Goal: Contribute content: Contribute content

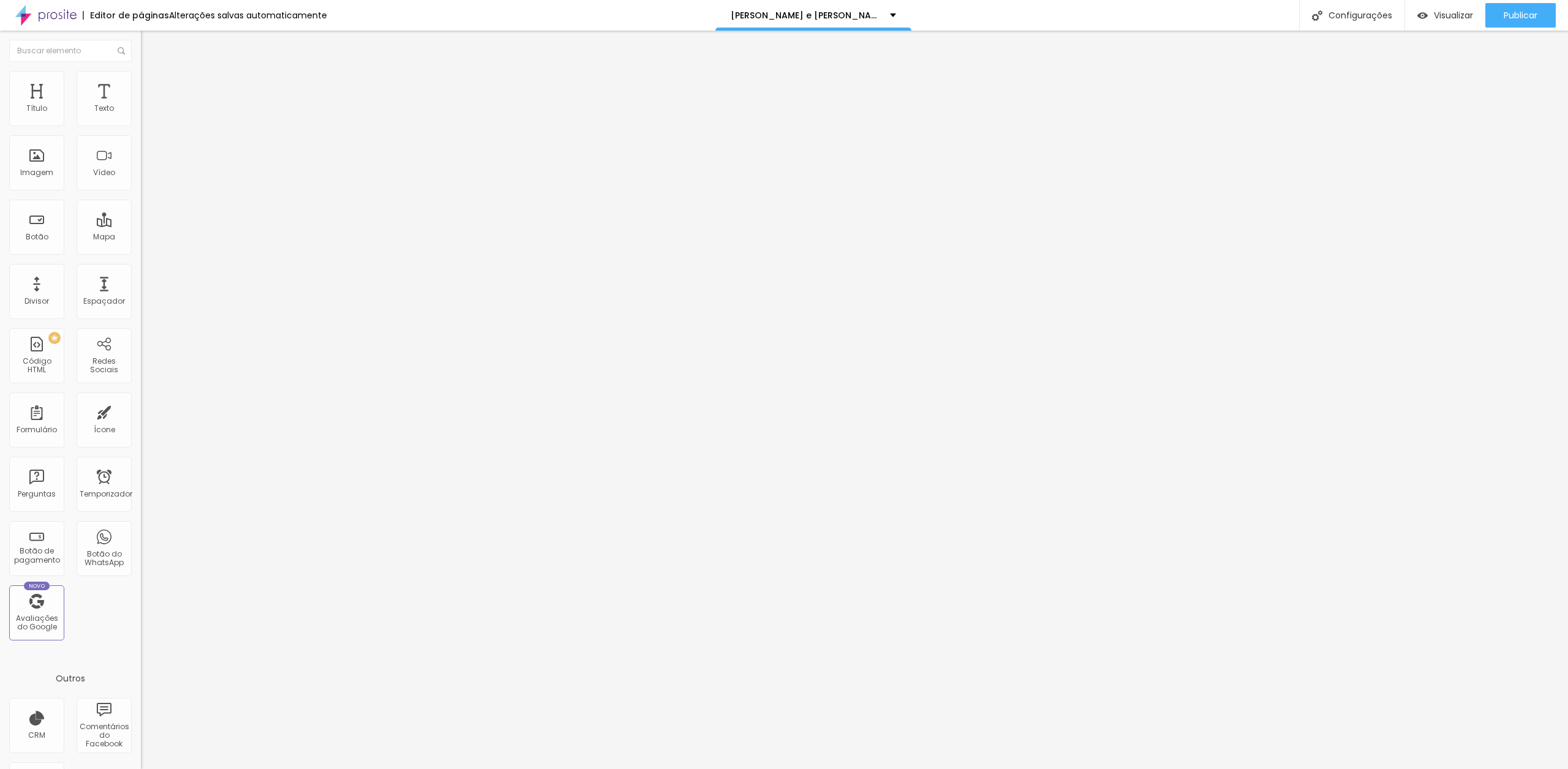
click at [148, 105] on font "Trocar imagem" at bounding box center [178, 100] width 59 height 10
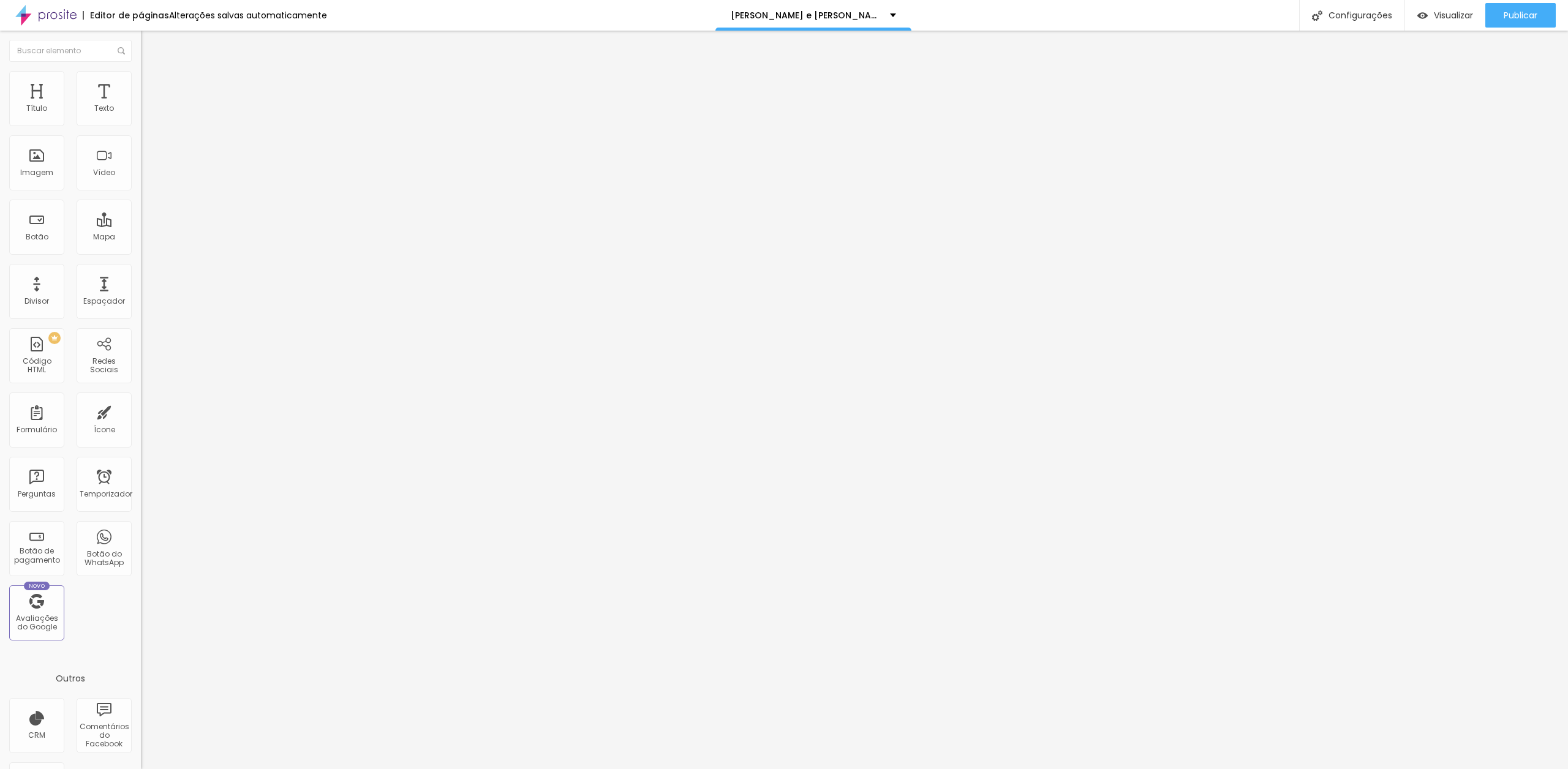
click at [141, 105] on span "Trocar imagem" at bounding box center [175, 100] width 67 height 10
click at [215, 768] on div at bounding box center [784, 776] width 1568 height 0
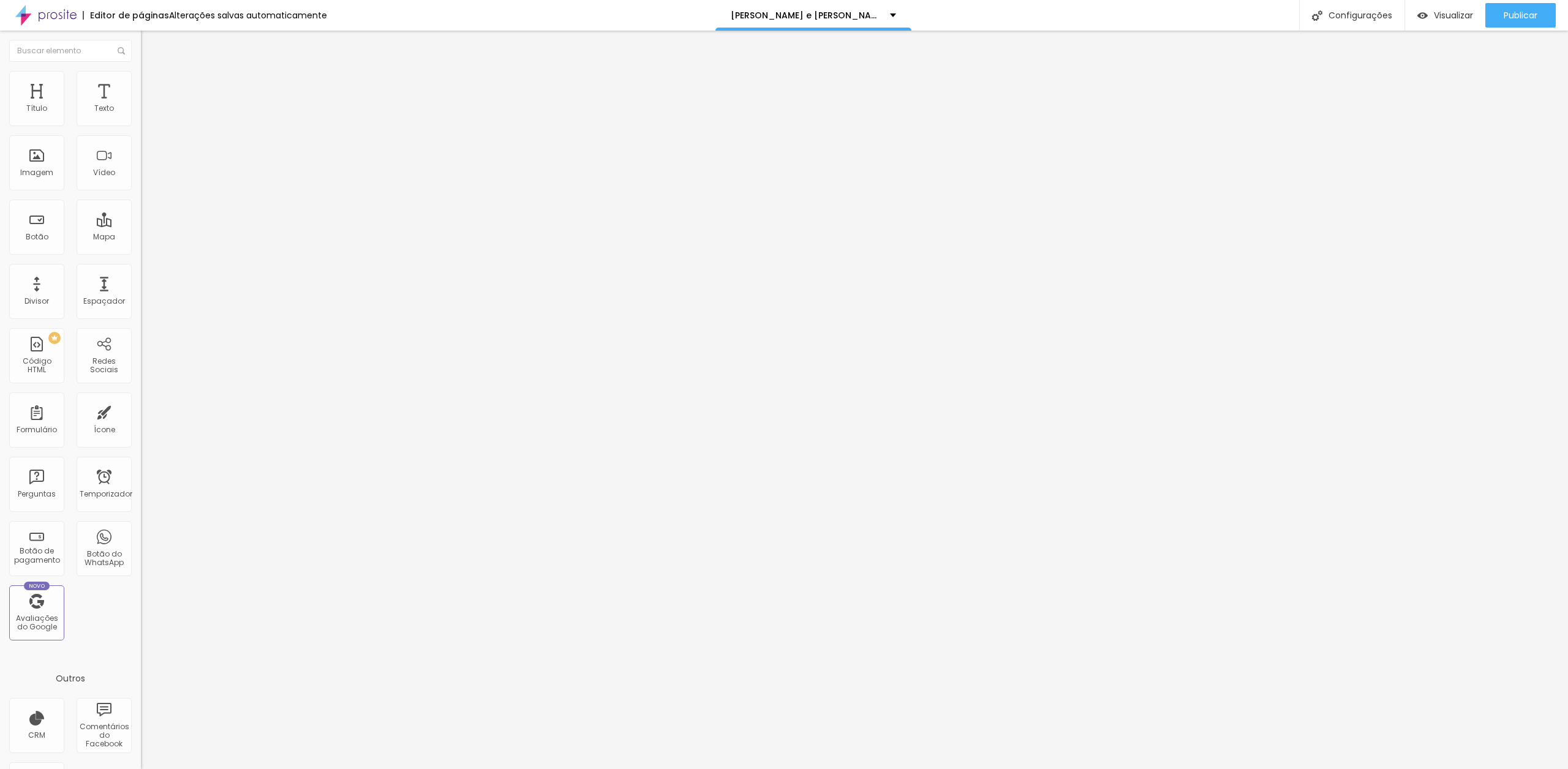
click at [141, 81] on li "Estilo" at bounding box center [211, 77] width 141 height 12
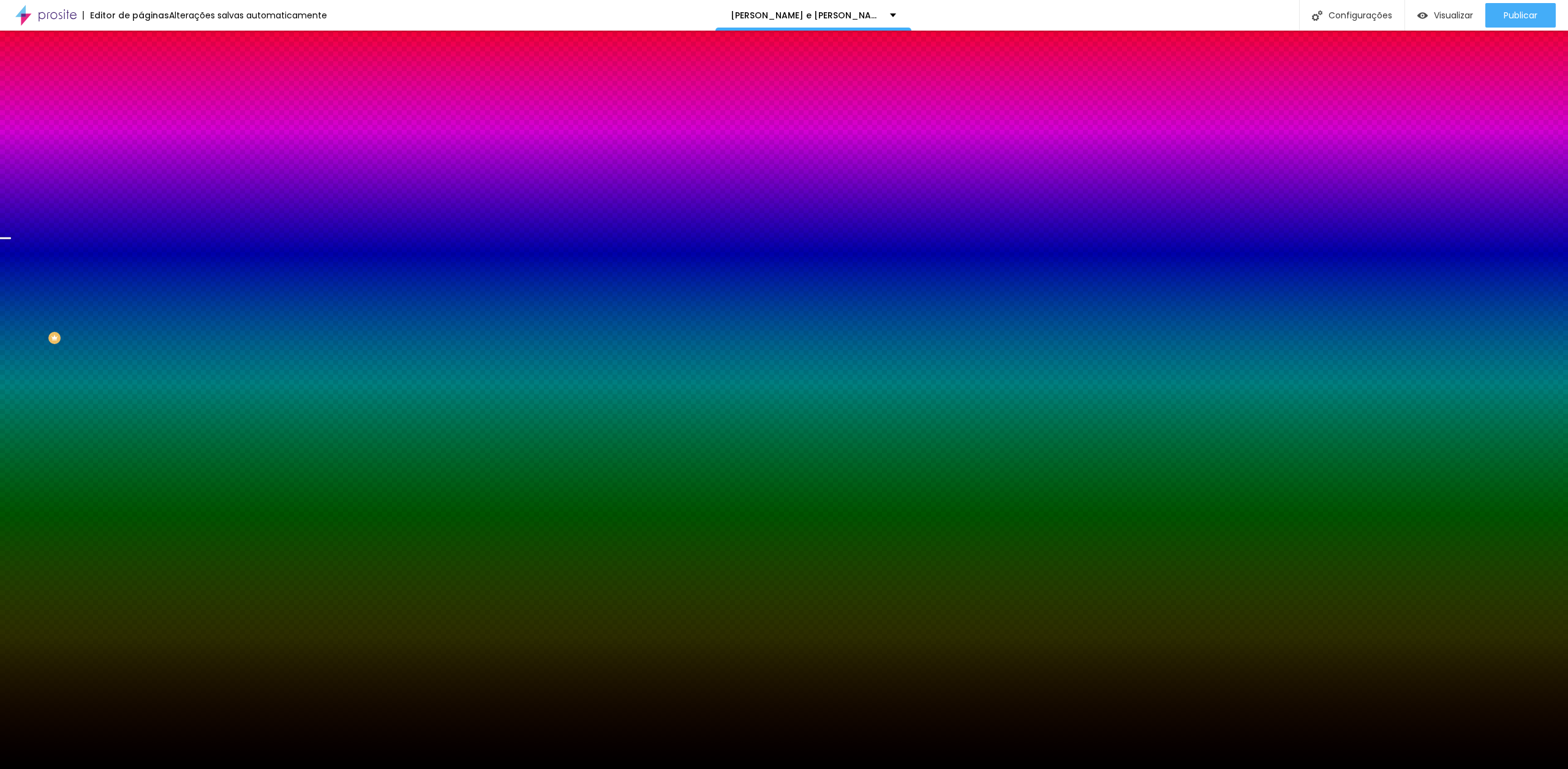
click at [148, 112] on font "Trocar imagem" at bounding box center [178, 107] width 59 height 10
click at [1455, 6] on div "Visualizar" at bounding box center [1445, 15] width 56 height 25
click at [148, 112] on font "Trocar imagem" at bounding box center [178, 107] width 59 height 10
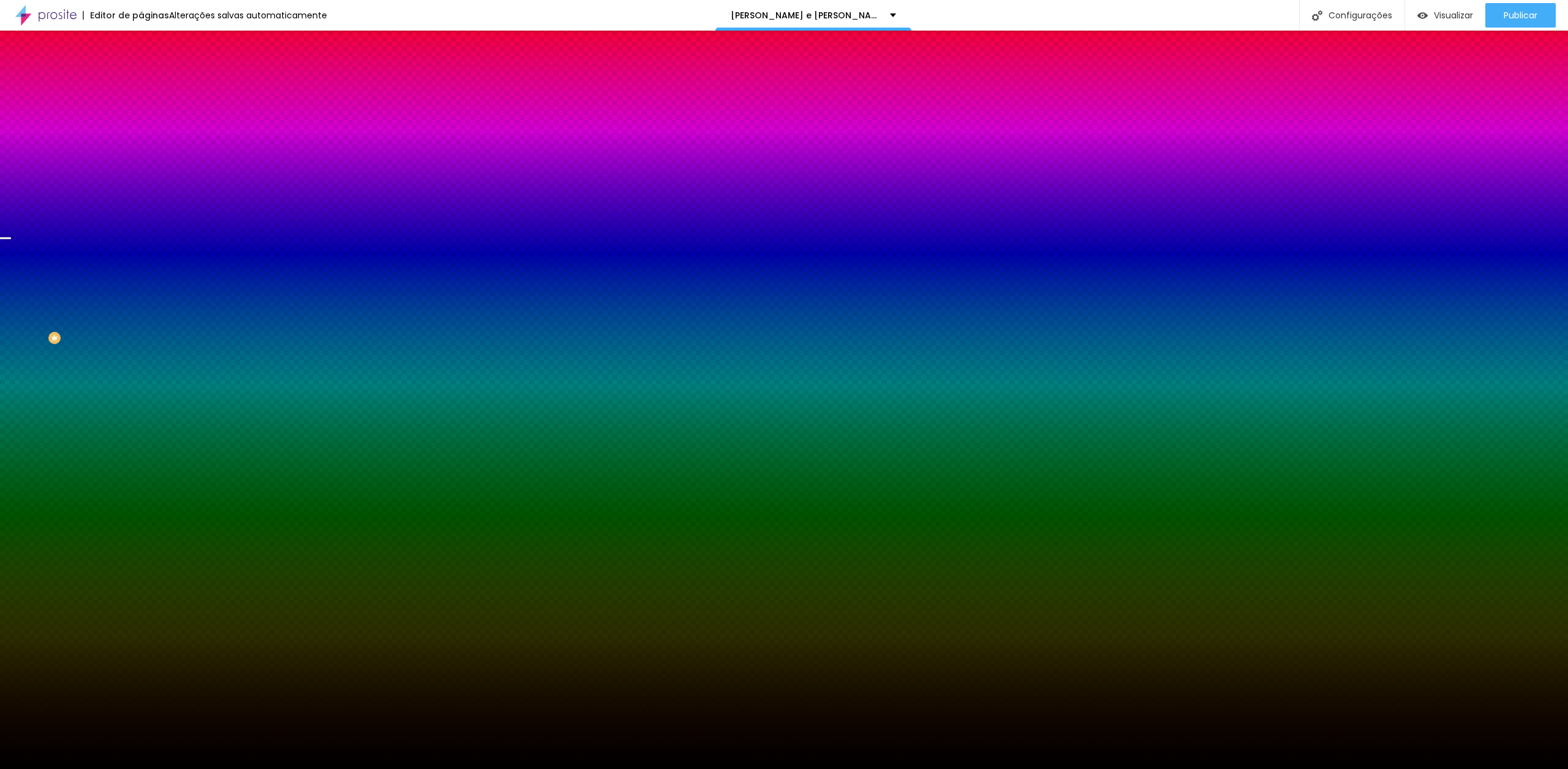
click at [148, 112] on font "Trocar imagem" at bounding box center [178, 107] width 59 height 10
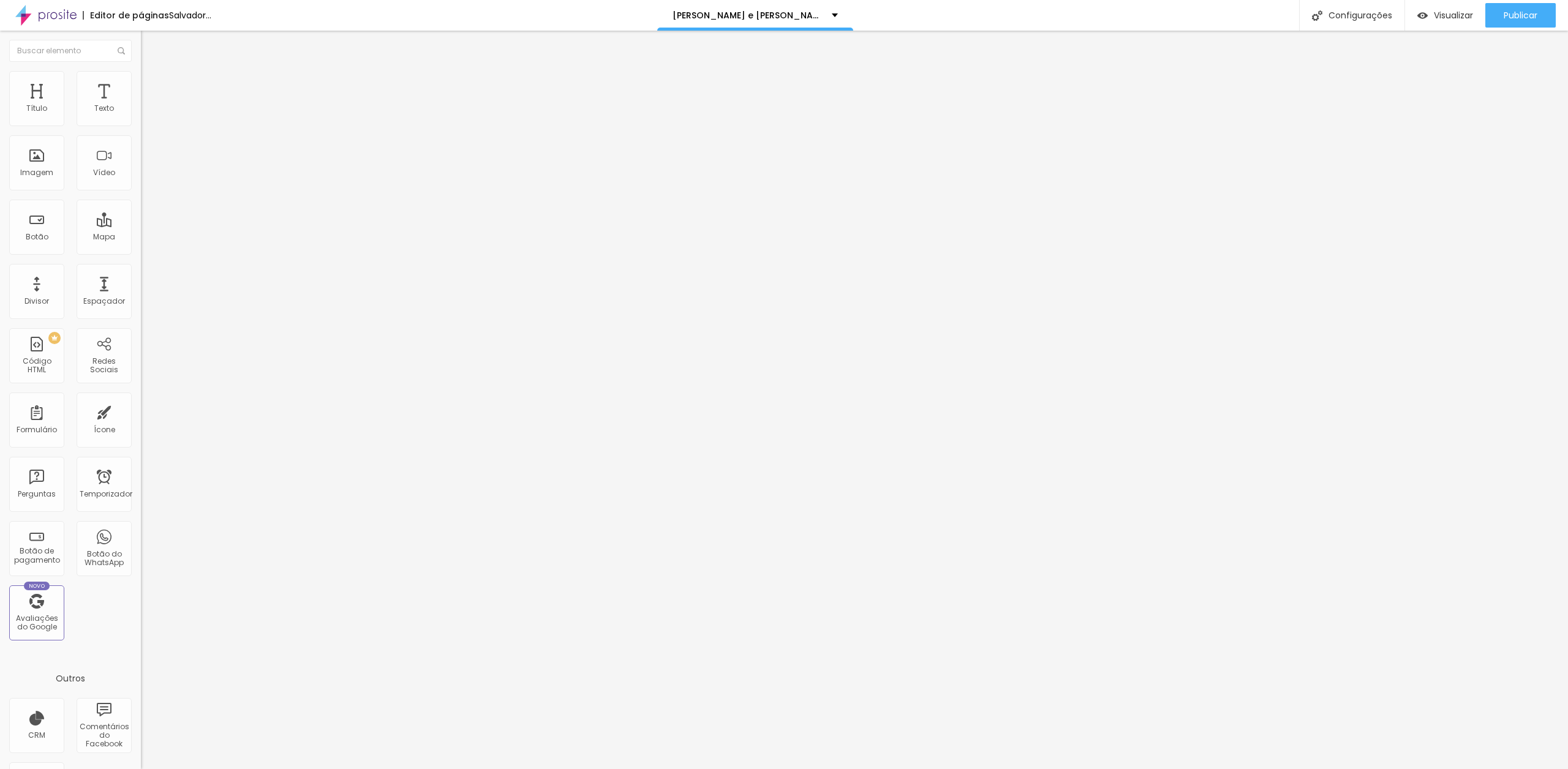
click at [148, 105] on font "Trocar imagem" at bounding box center [178, 100] width 59 height 10
click at [1467, 768] on div at bounding box center [784, 782] width 1568 height 11
click at [141, 77] on li "Avançado" at bounding box center [211, 77] width 141 height 12
click at [141, 472] on input "text" at bounding box center [215, 478] width 147 height 12
click at [141, 437] on input "text" at bounding box center [215, 443] width 147 height 12
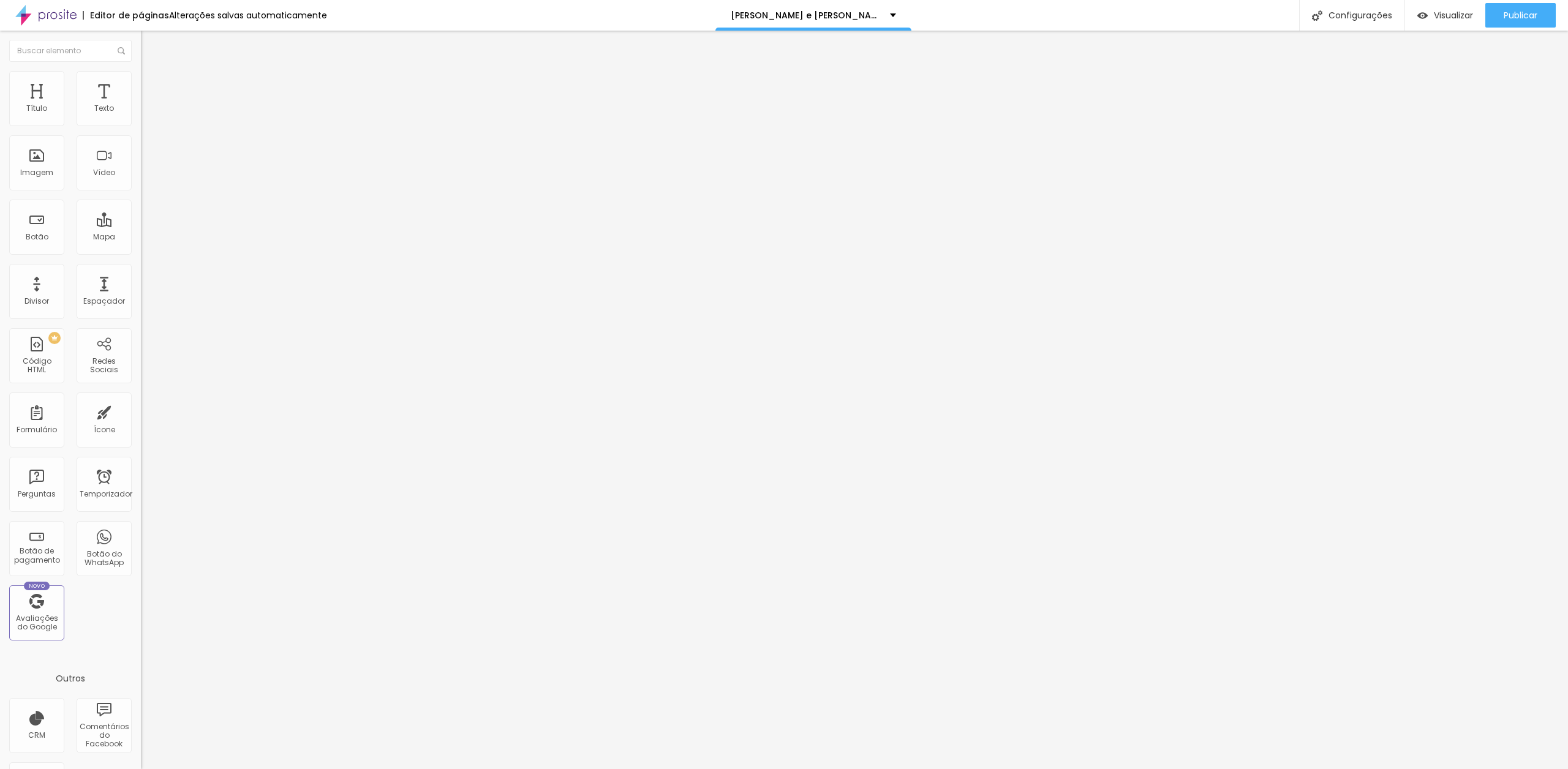
paste input "[URL][DOMAIN_NAME][PERSON_NAME]"
type input "[URL][DOMAIN_NAME][PERSON_NAME]"
click at [141, 472] on input "text" at bounding box center [215, 478] width 147 height 12
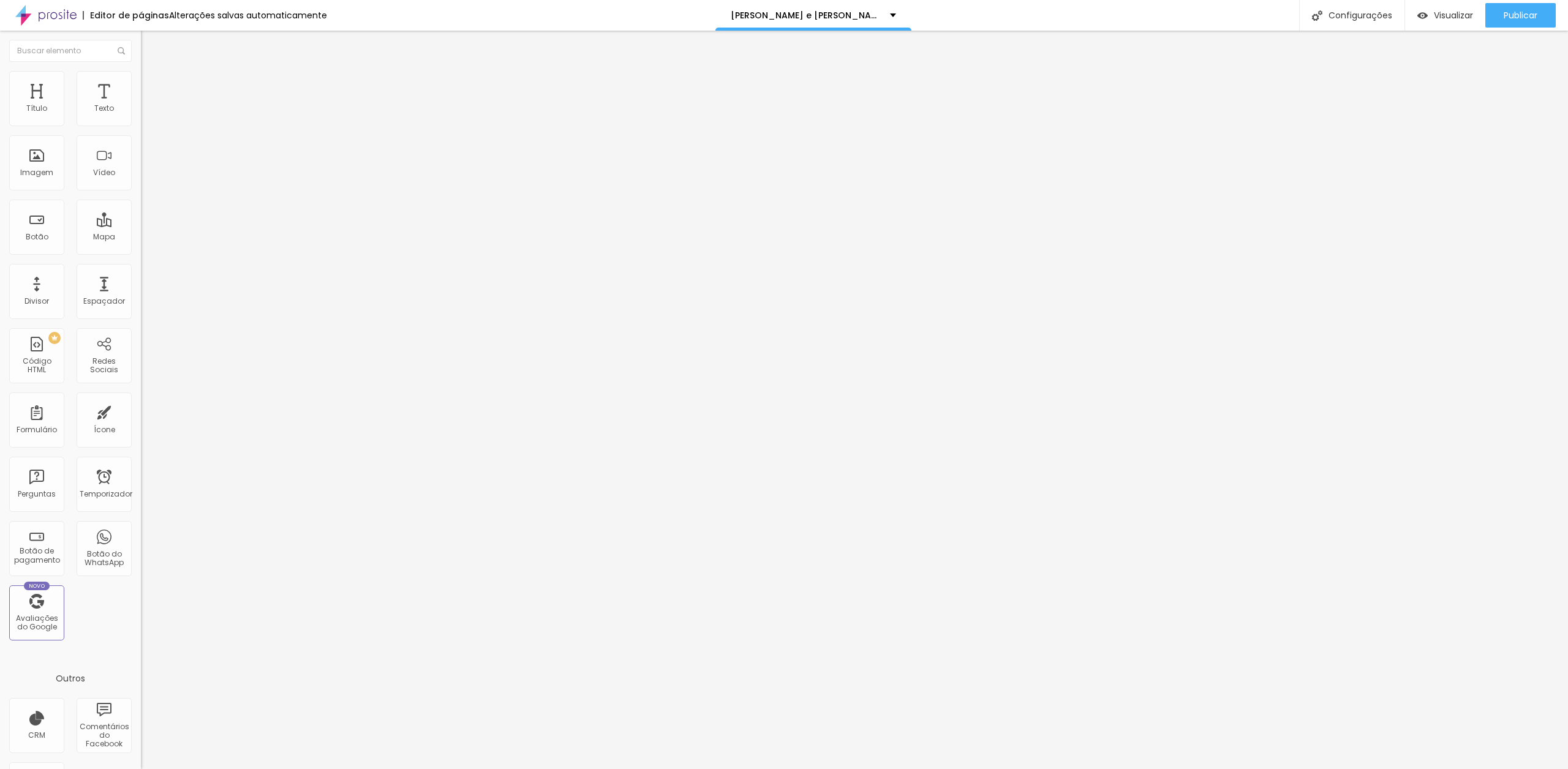
click at [141, 75] on img at bounding box center [147, 77] width 11 height 11
click at [1520, 12] on font "Publicar" at bounding box center [1521, 15] width 34 height 12
click at [1448, 17] on font "Visualizar" at bounding box center [1442, 15] width 39 height 12
click at [141, 472] on input "text" at bounding box center [215, 478] width 147 height 12
paste input "[URL][DOMAIN_NAME][PERSON_NAME]"
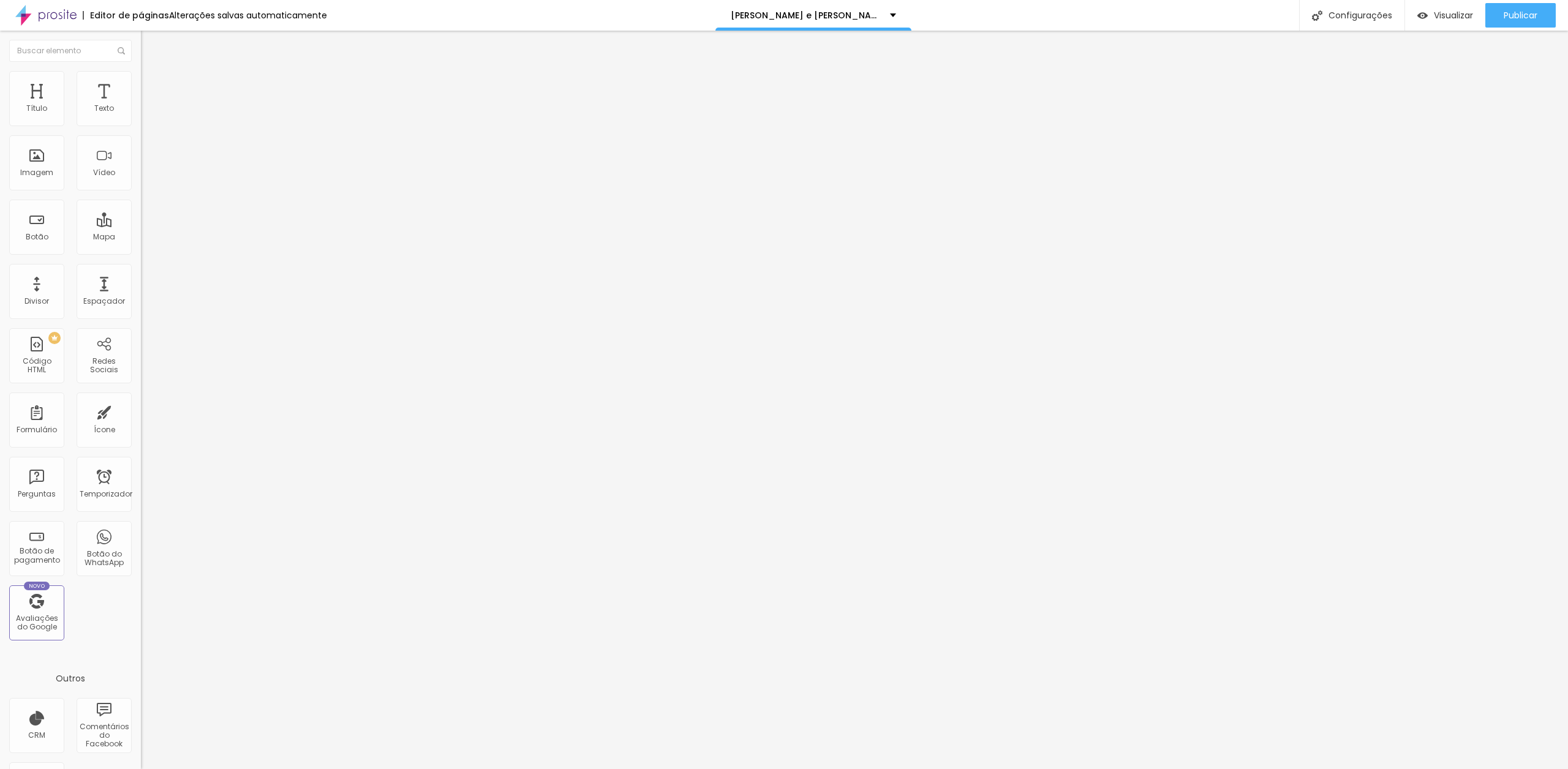
scroll to position [0, 243]
type input "[URL][DOMAIN_NAME][PERSON_NAME]"
click at [1506, 24] on div "Publicar" at bounding box center [1521, 15] width 34 height 25
click at [152, 83] on font "Avançado" at bounding box center [172, 79] width 41 height 10
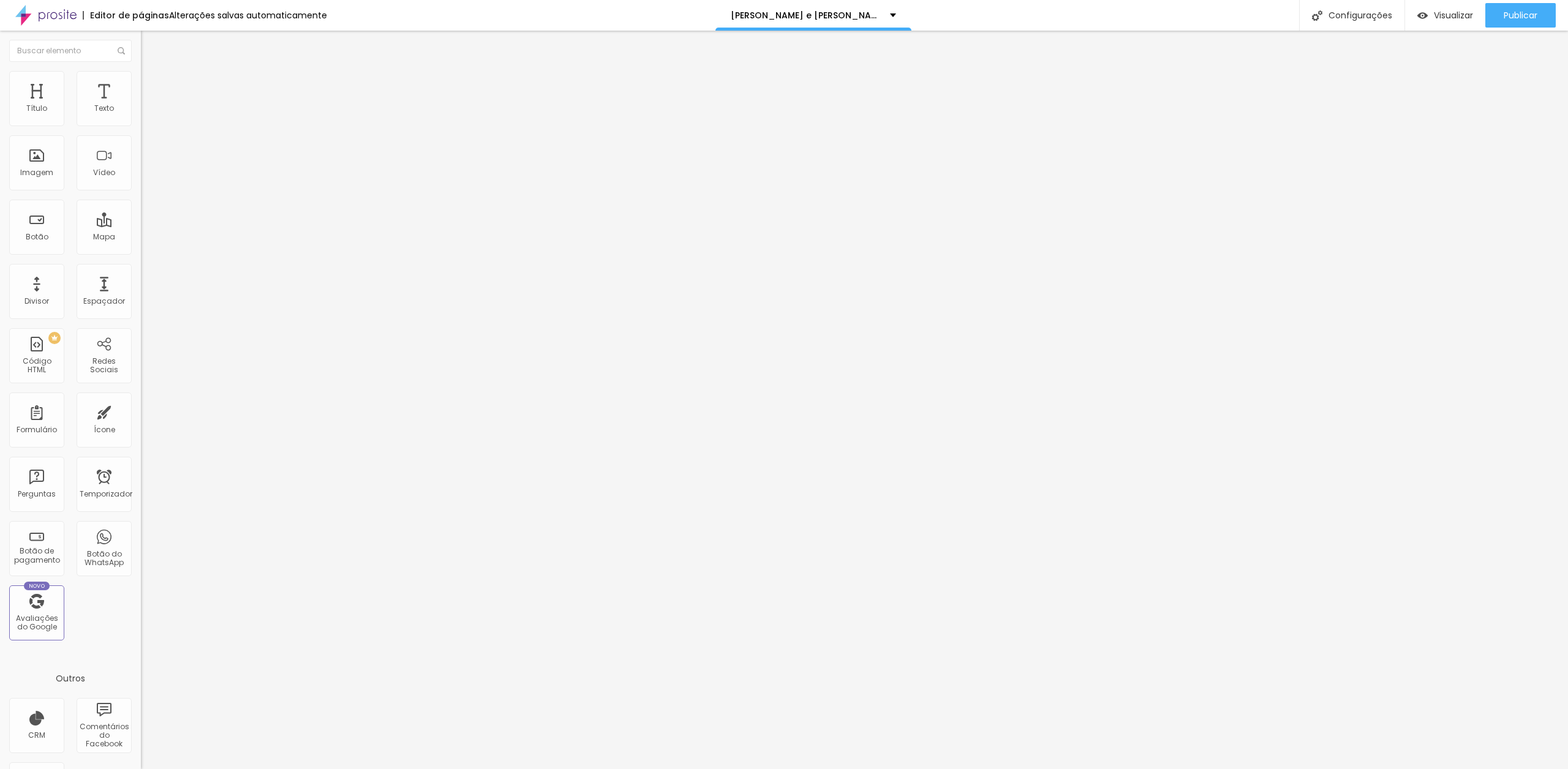
click at [141, 70] on img at bounding box center [147, 65] width 11 height 11
click at [152, 85] on font "Avançado" at bounding box center [172, 79] width 41 height 10
click at [141, 428] on font "ID HTML" at bounding box center [155, 433] width 27 height 10
click at [141, 437] on input "[URL][DOMAIN_NAME][PERSON_NAME]" at bounding box center [215, 443] width 147 height 12
click at [1542, 20] on button "Publicar" at bounding box center [1521, 15] width 70 height 25
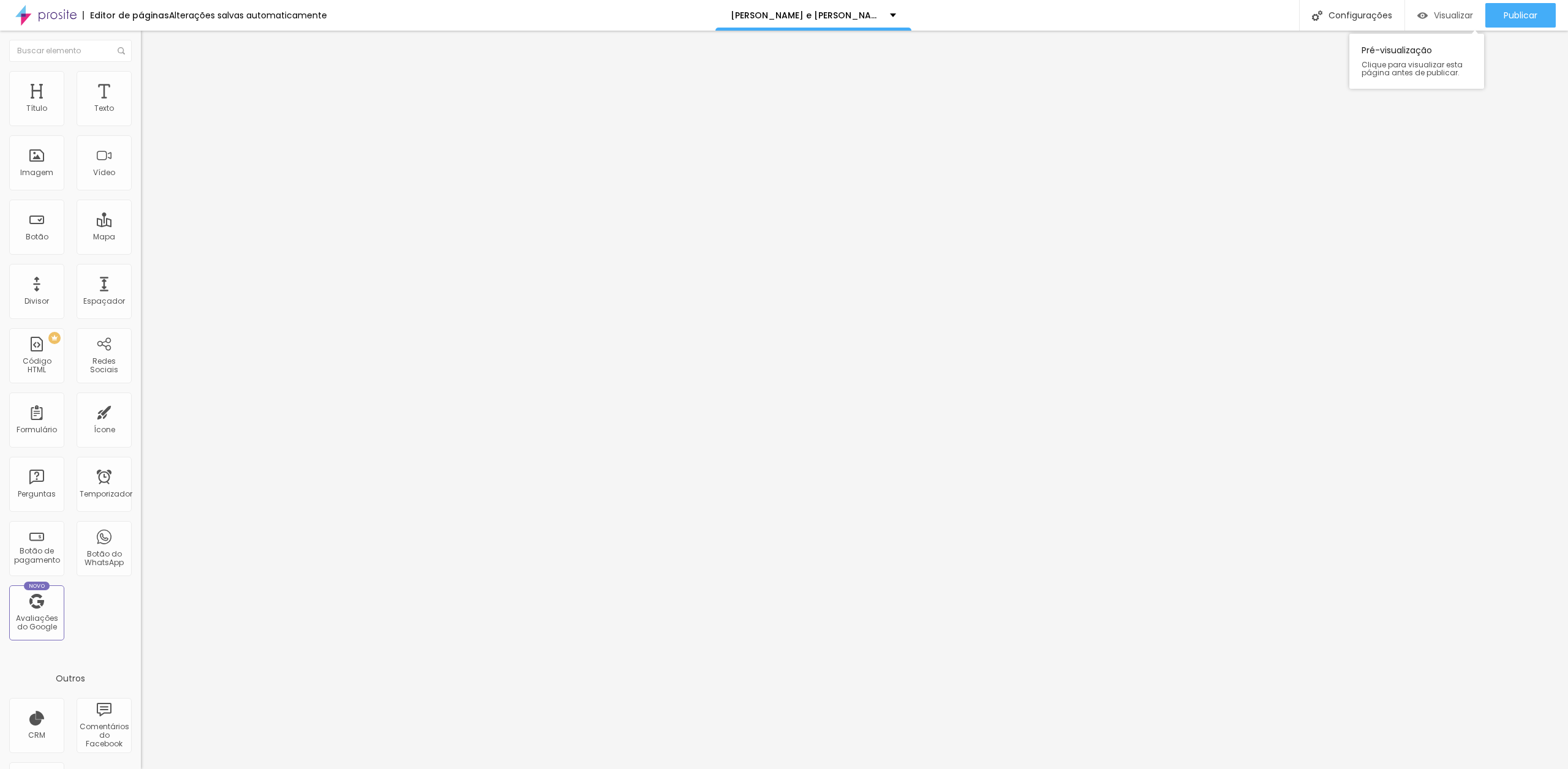
click at [1444, 14] on font "Visualizar" at bounding box center [1453, 15] width 39 height 12
click at [141, 77] on img at bounding box center [147, 77] width 11 height 11
click at [141, 437] on input "[URL][DOMAIN_NAME][PERSON_NAME]" at bounding box center [215, 443] width 147 height 12
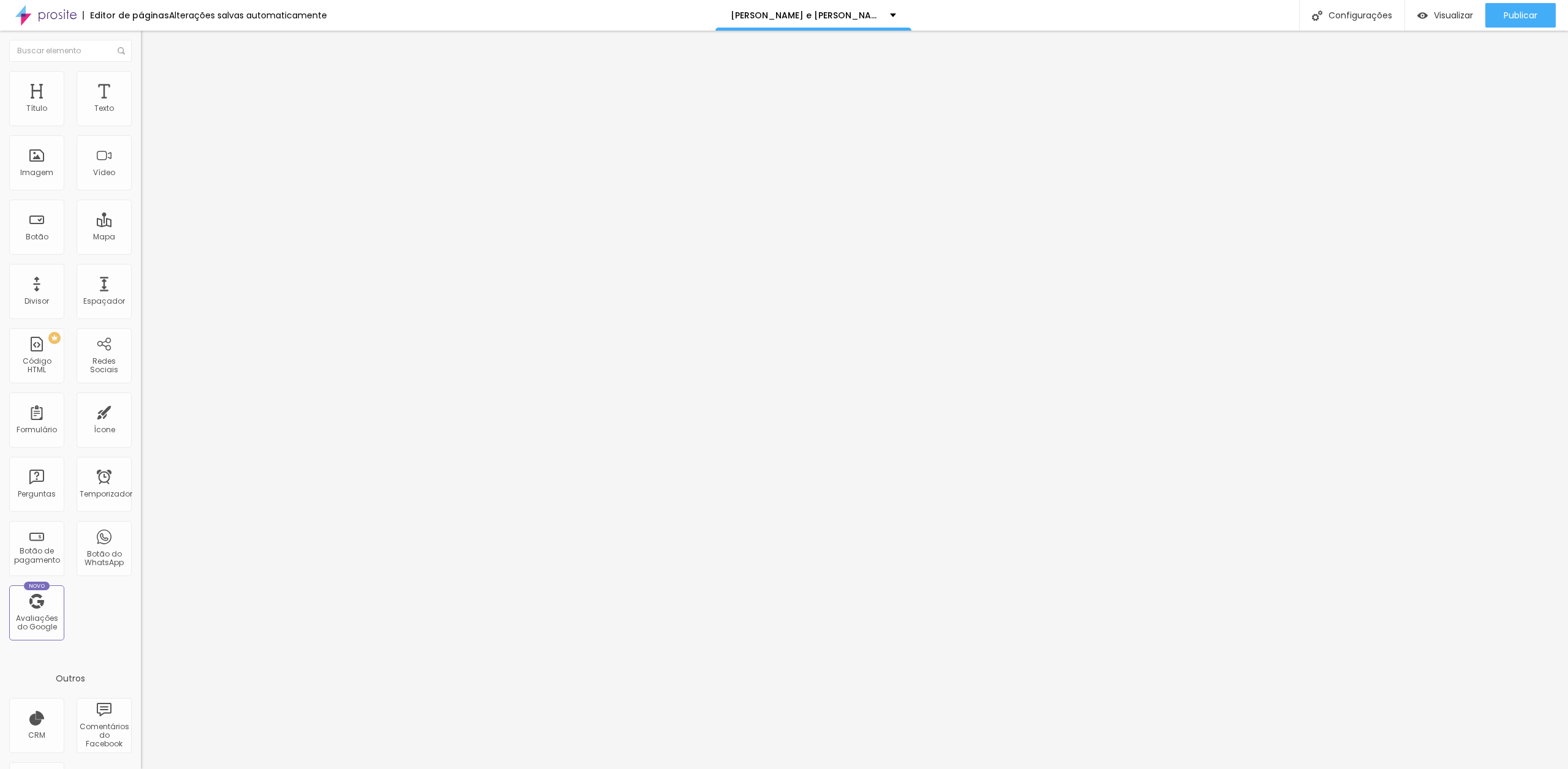
click at [141, 472] on input "[URL][DOMAIN_NAME][PERSON_NAME]" at bounding box center [215, 478] width 147 height 12
click at [141, 437] on input "[URL][DOMAIN_NAME][PERSON_NAME]" at bounding box center [215, 443] width 147 height 12
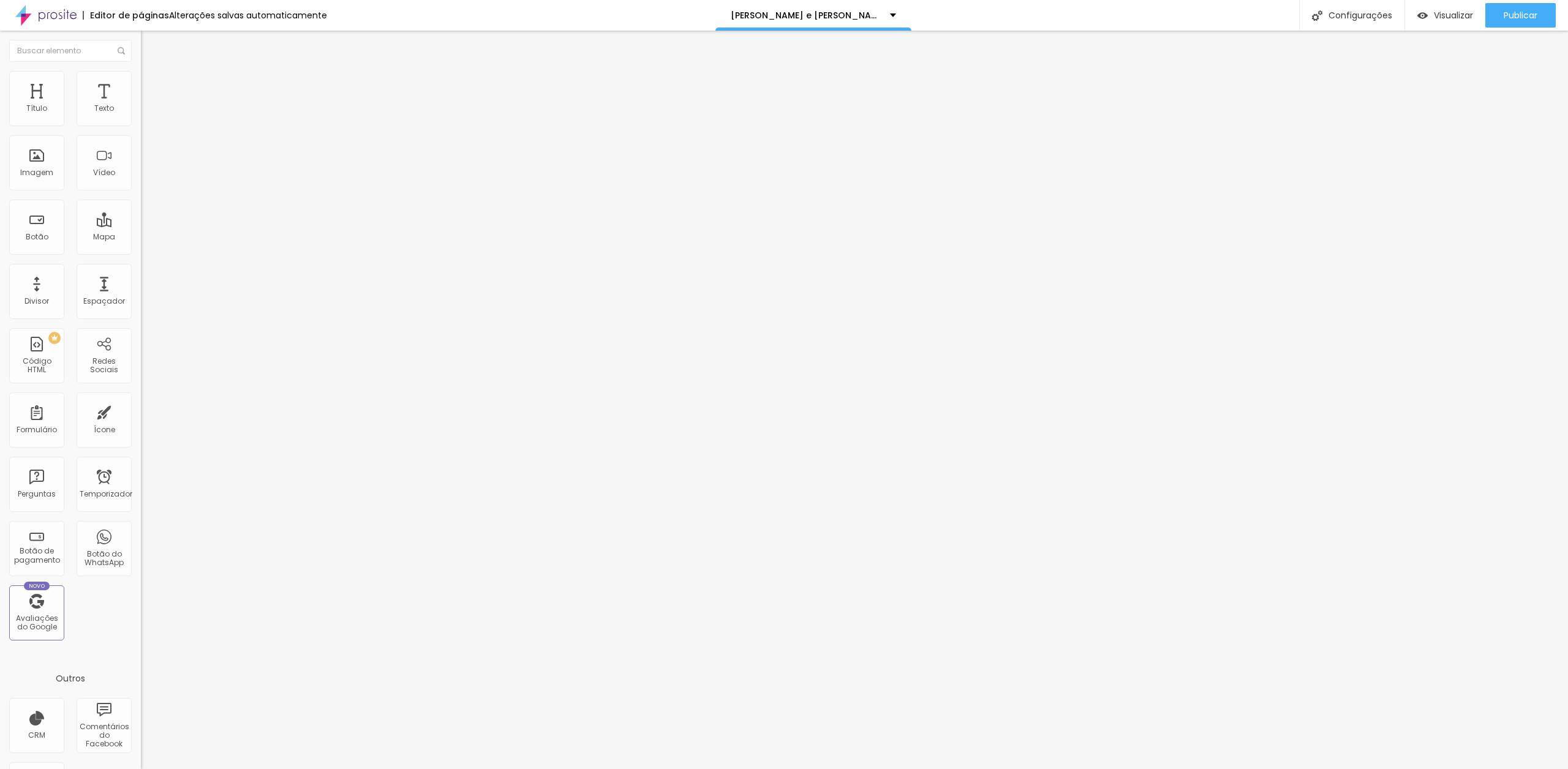
click at [141, 437] on input "[URL][DOMAIN_NAME][PERSON_NAME]" at bounding box center [215, 443] width 147 height 12
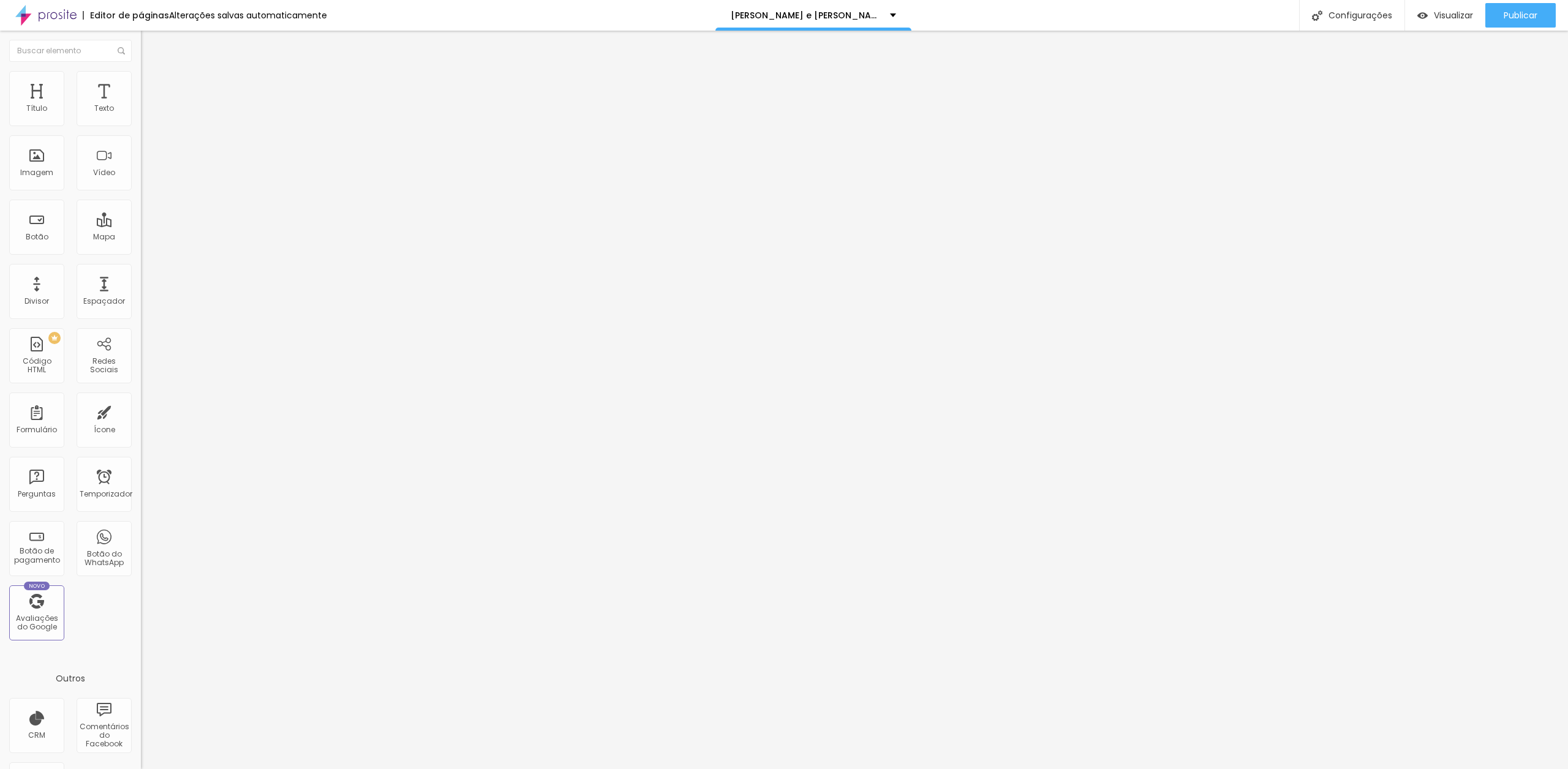
click at [141, 437] on input "[URL][DOMAIN_NAME][PERSON_NAME]" at bounding box center [215, 443] width 147 height 12
click at [141, 472] on input "text" at bounding box center [215, 478] width 147 height 12
paste input "[URL][DOMAIN_NAME][PERSON_NAME]"
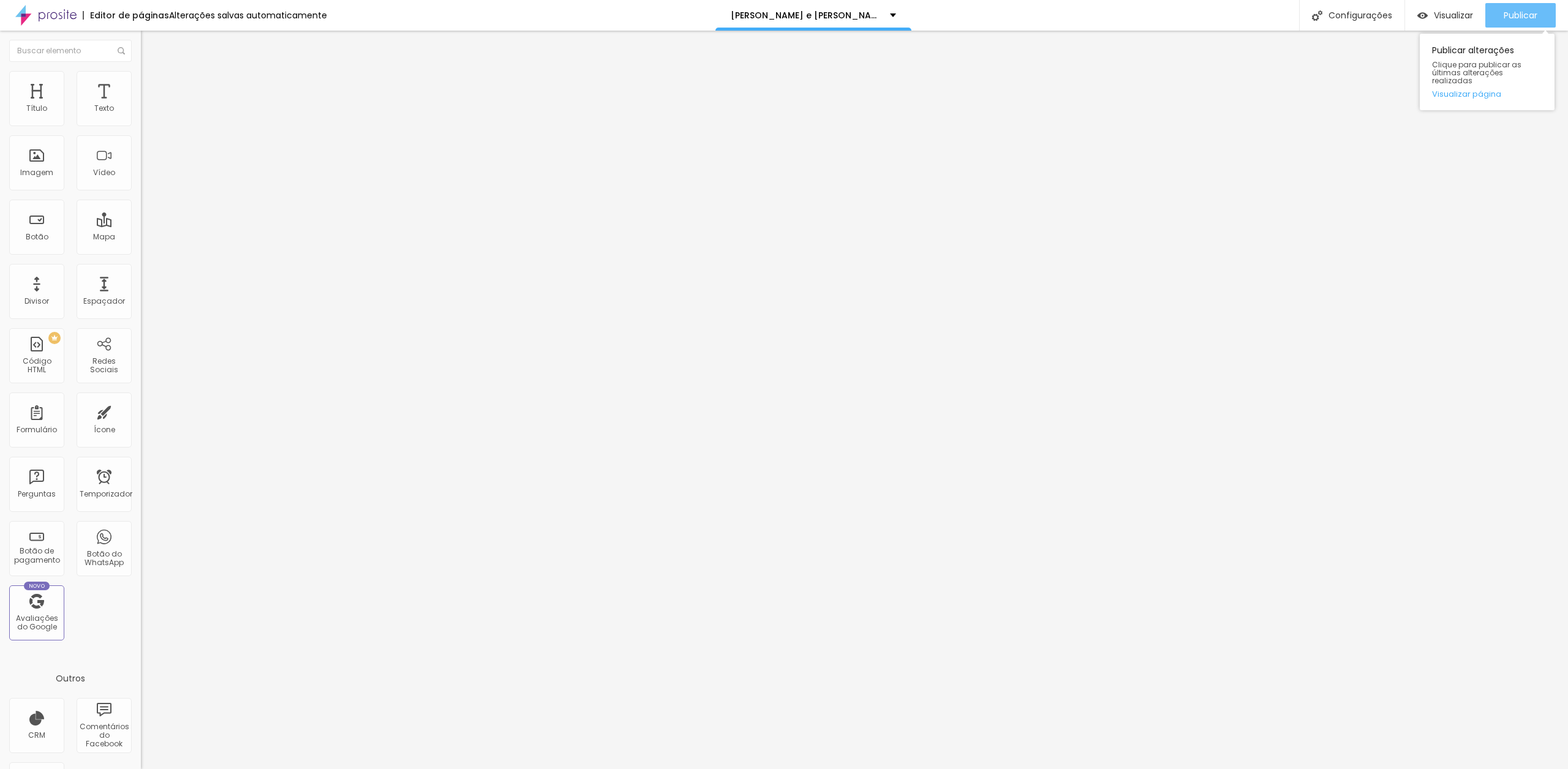
type input "[URL][DOMAIN_NAME][PERSON_NAME]"
click at [1511, 17] on font "Publicar" at bounding box center [1521, 15] width 34 height 12
click at [1441, 17] on font "Visualizar" at bounding box center [1442, 15] width 39 height 12
click at [1525, 18] on font "Publicar" at bounding box center [1521, 15] width 34 height 12
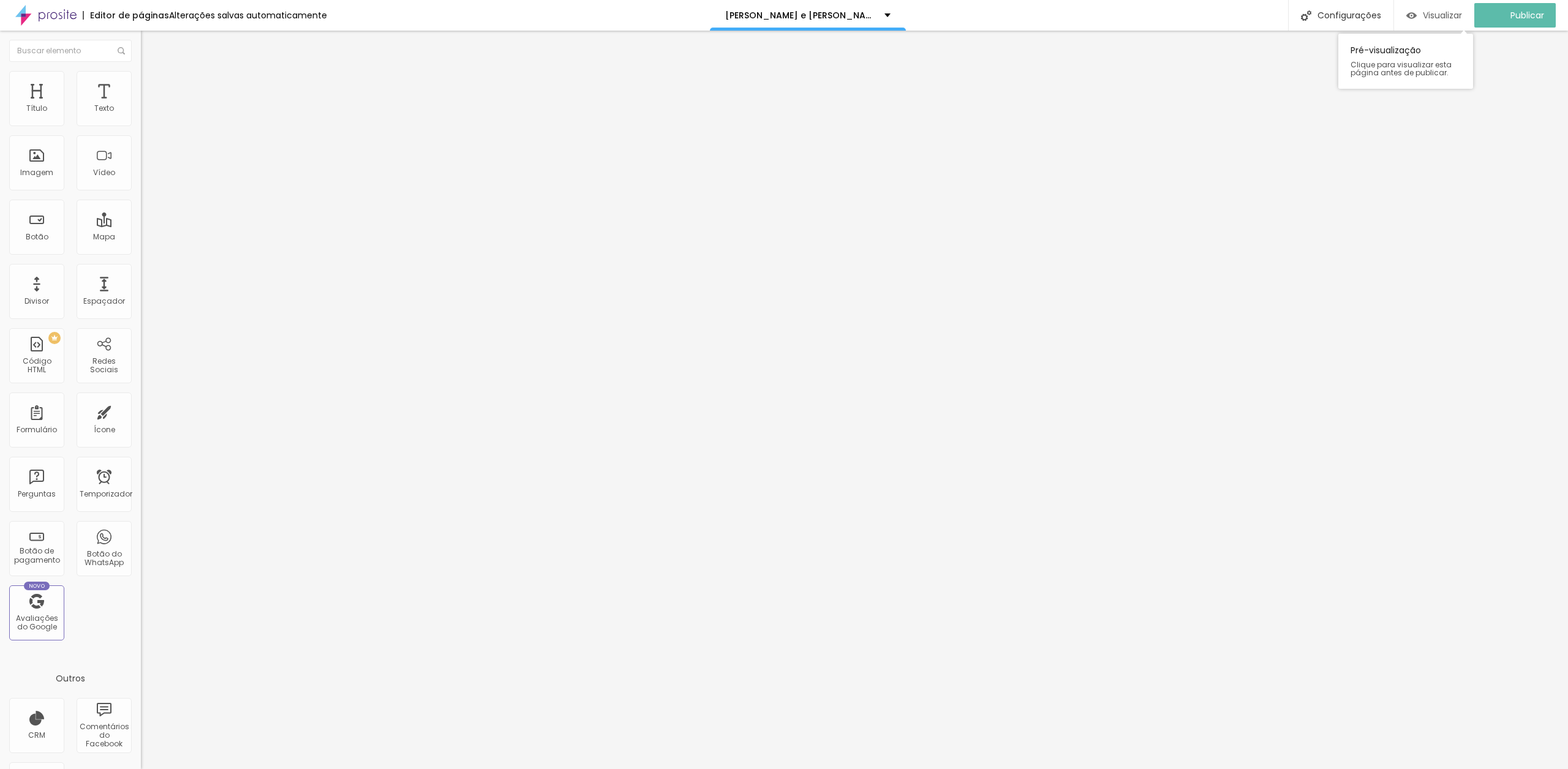
click at [1452, 16] on font "Visualizar" at bounding box center [1442, 15] width 39 height 12
click at [1521, 18] on font "Publicar" at bounding box center [1521, 15] width 34 height 12
click at [148, 105] on font "Trocar imagem" at bounding box center [178, 100] width 59 height 10
click at [1469, 768] on div at bounding box center [784, 782] width 1568 height 11
click at [148, 105] on font "Trocar imagem" at bounding box center [178, 100] width 59 height 10
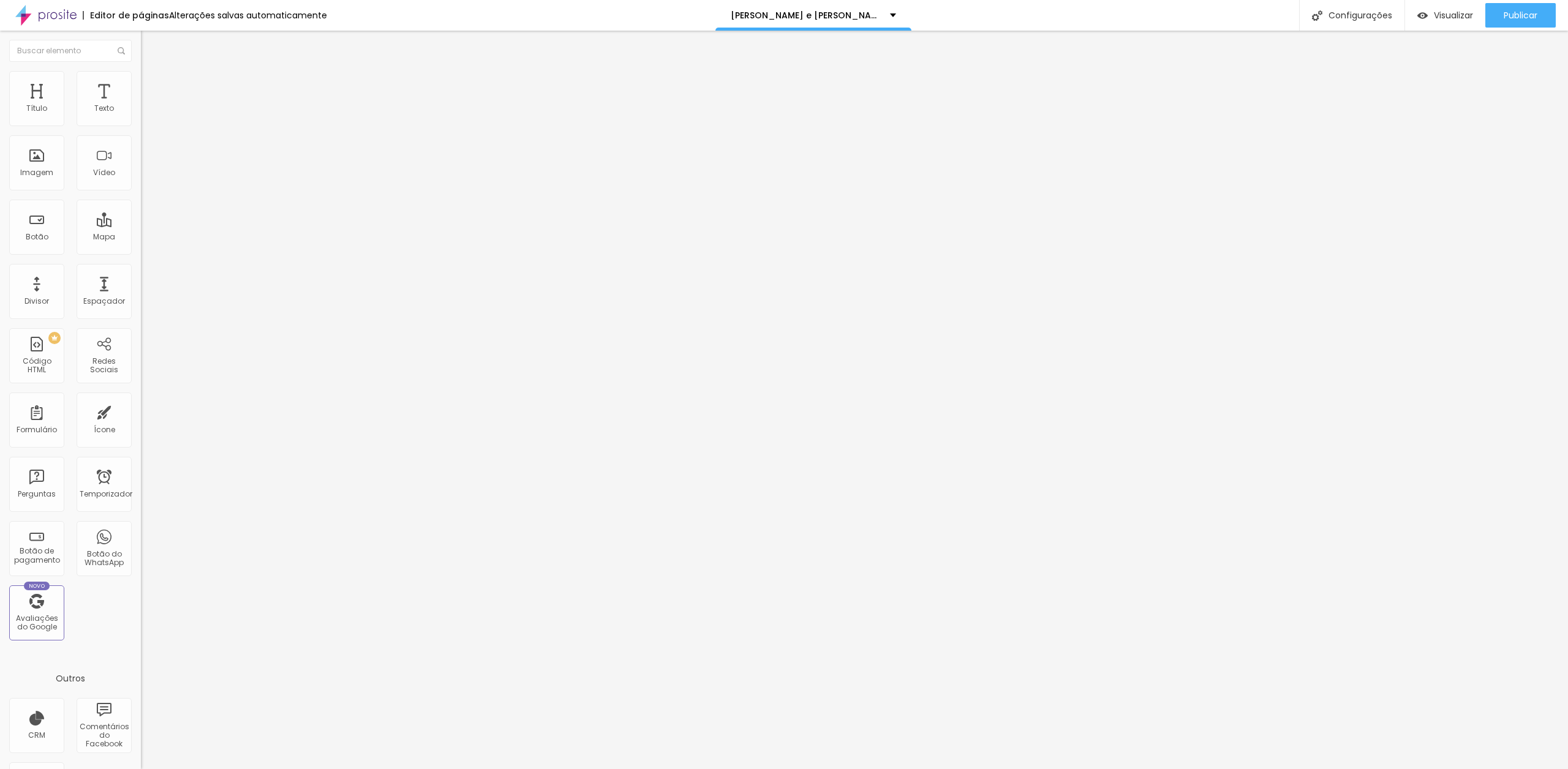
click at [1512, 14] on font "Publicar" at bounding box center [1521, 15] width 34 height 12
click at [1446, 12] on font "Visualizar" at bounding box center [1442, 15] width 39 height 12
click at [1508, 21] on font "Publicar" at bounding box center [1521, 15] width 34 height 12
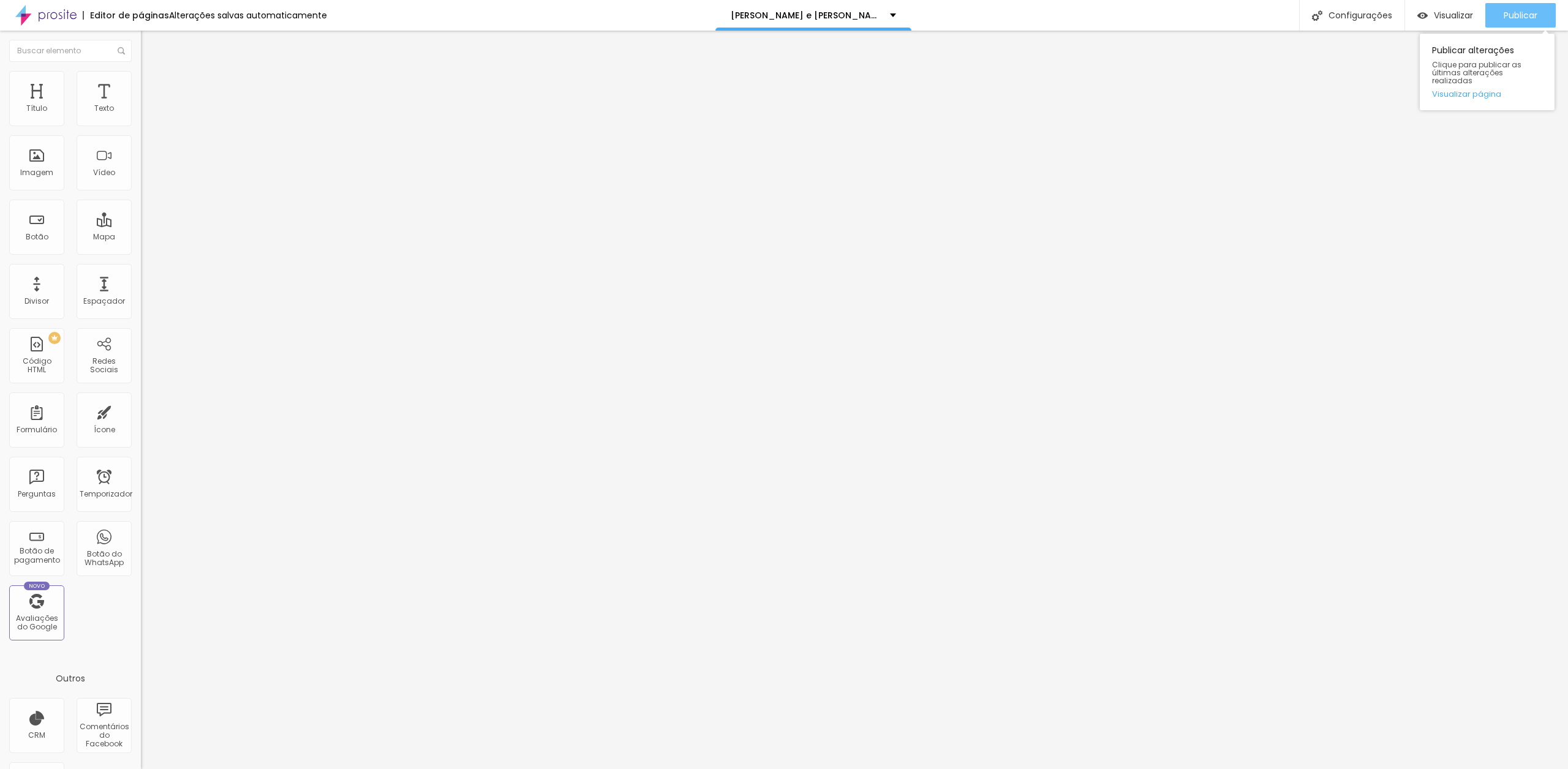
click at [1504, 14] on font "Publicar" at bounding box center [1521, 15] width 34 height 12
click at [1438, 15] on font "Visualizar" at bounding box center [1442, 15] width 39 height 12
click at [1527, 21] on font "Publicar" at bounding box center [1521, 15] width 34 height 12
click at [1520, 17] on font "Publicar" at bounding box center [1521, 15] width 34 height 12
click at [148, 105] on font "Trocar imagem" at bounding box center [178, 100] width 59 height 10
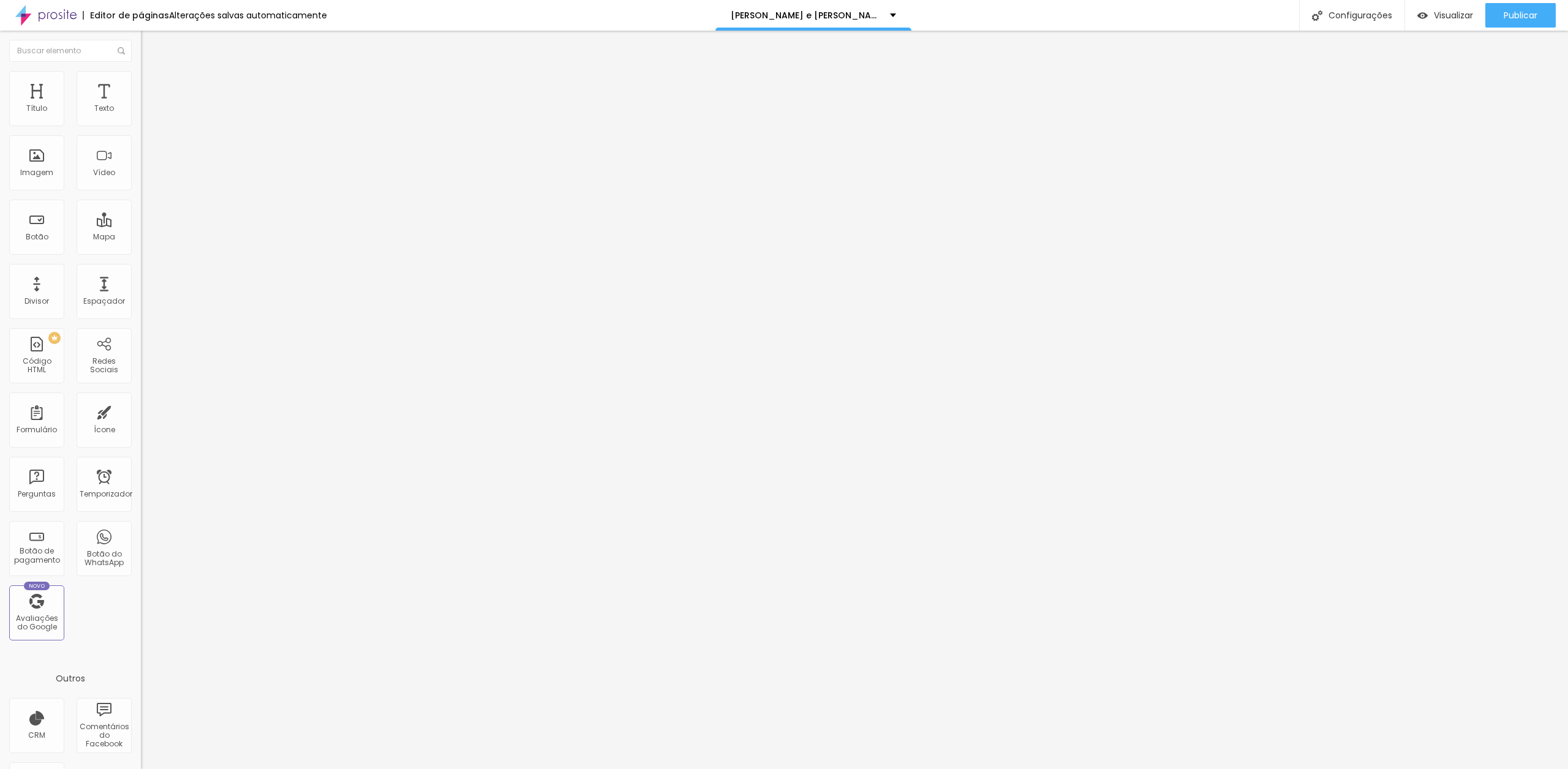
click at [1507, 21] on font "Publicar" at bounding box center [1521, 15] width 34 height 12
click at [1448, 17] on font "Visualizar" at bounding box center [1453, 15] width 39 height 12
click at [31, 235] on font "Botão" at bounding box center [37, 236] width 22 height 10
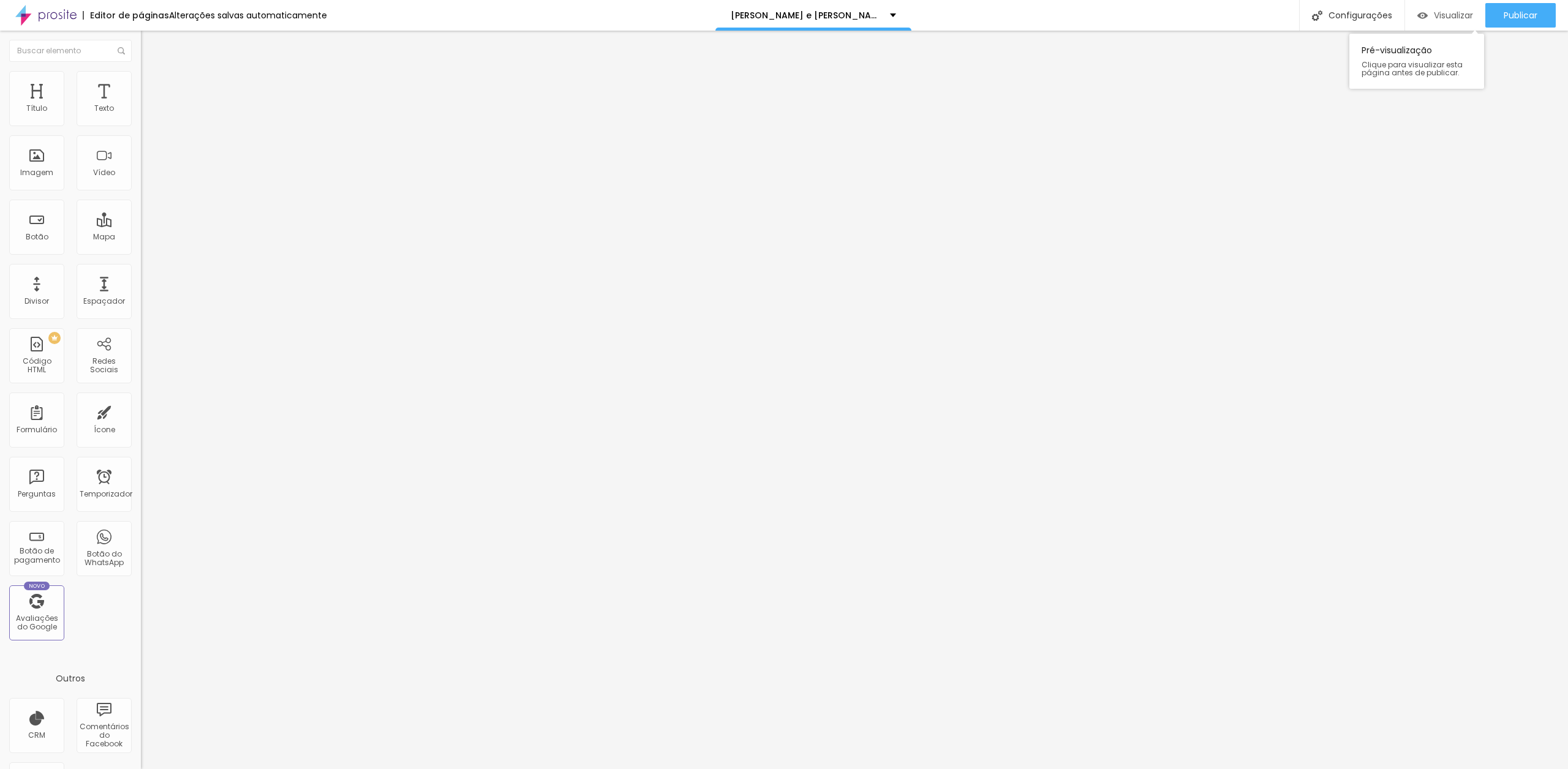
click at [1451, 12] on font "Visualizar" at bounding box center [1453, 15] width 39 height 12
click at [141, 115] on input "Click me" at bounding box center [215, 108] width 147 height 12
type input "W"
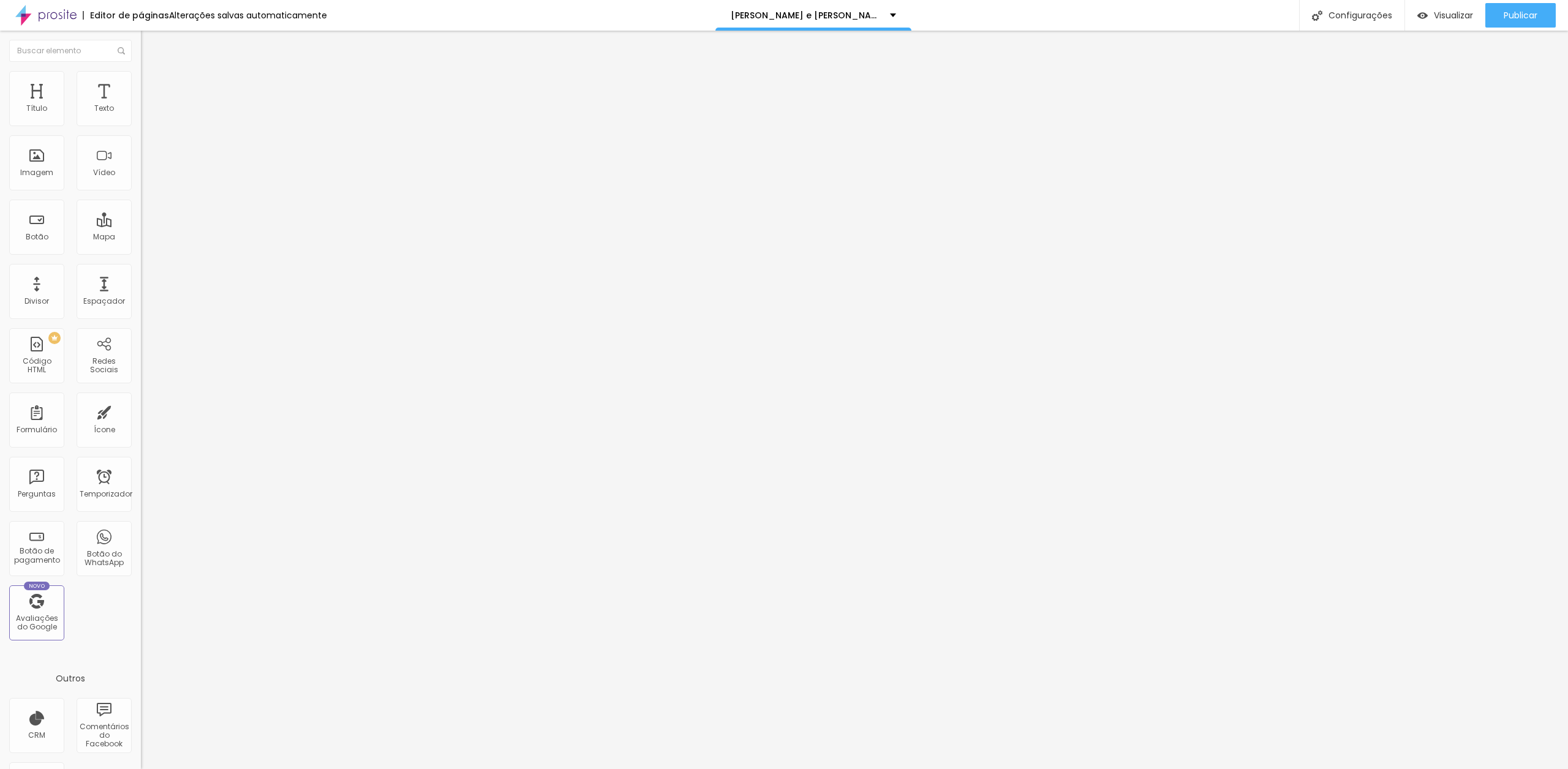
type input "a"
type input "WHATSAPP"
click at [152, 81] on font "Estilo" at bounding box center [161, 79] width 19 height 10
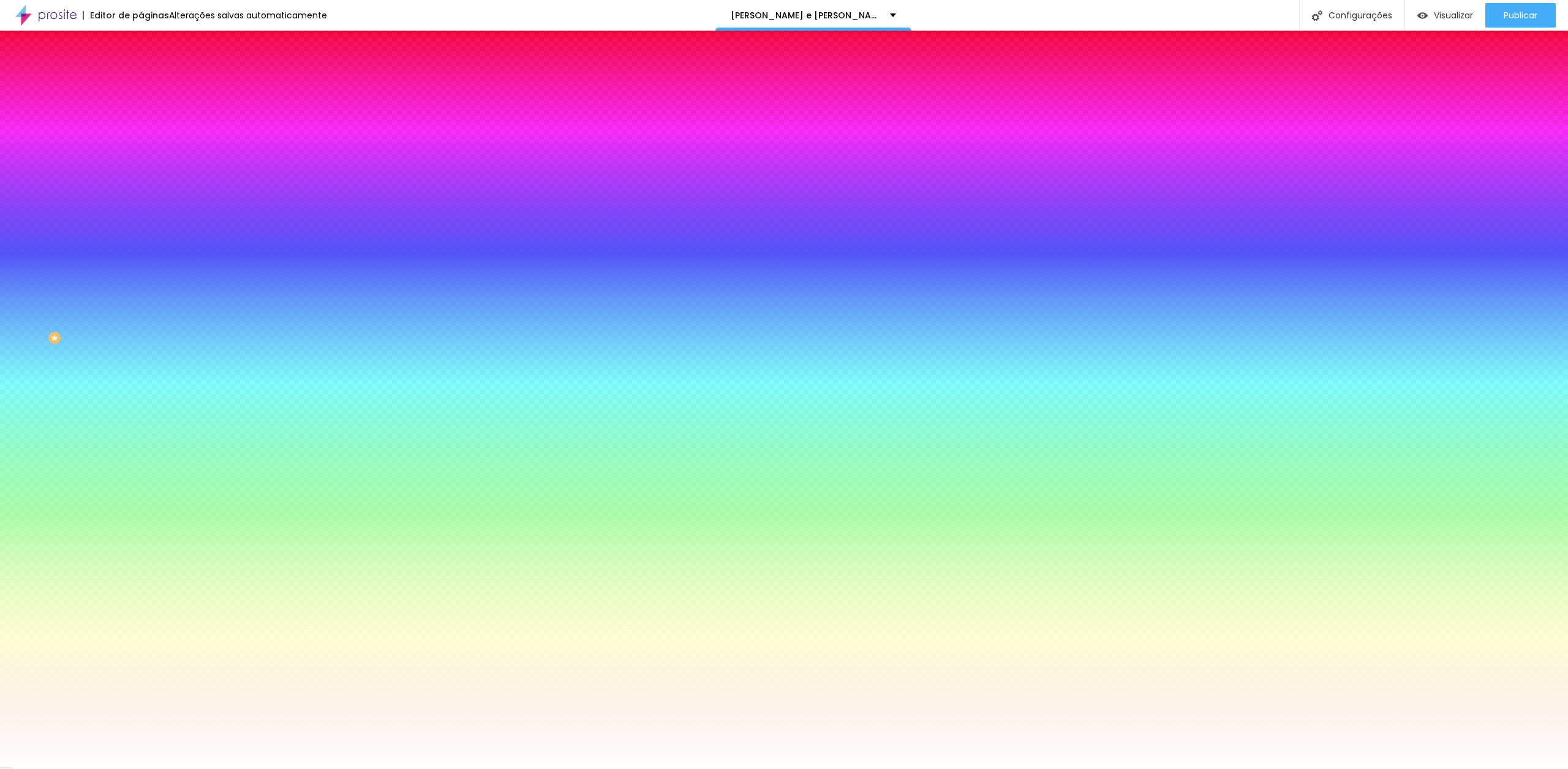
click at [141, 117] on div at bounding box center [211, 117] width 141 height 0
drag, startPoint x: 107, startPoint y: 198, endPoint x: 96, endPoint y: 197, distance: 11.0
click at [105, 199] on div at bounding box center [784, 384] width 1568 height 769
type input "#003F00"
drag, startPoint x: 81, startPoint y: 196, endPoint x: 117, endPoint y: 207, distance: 37.6
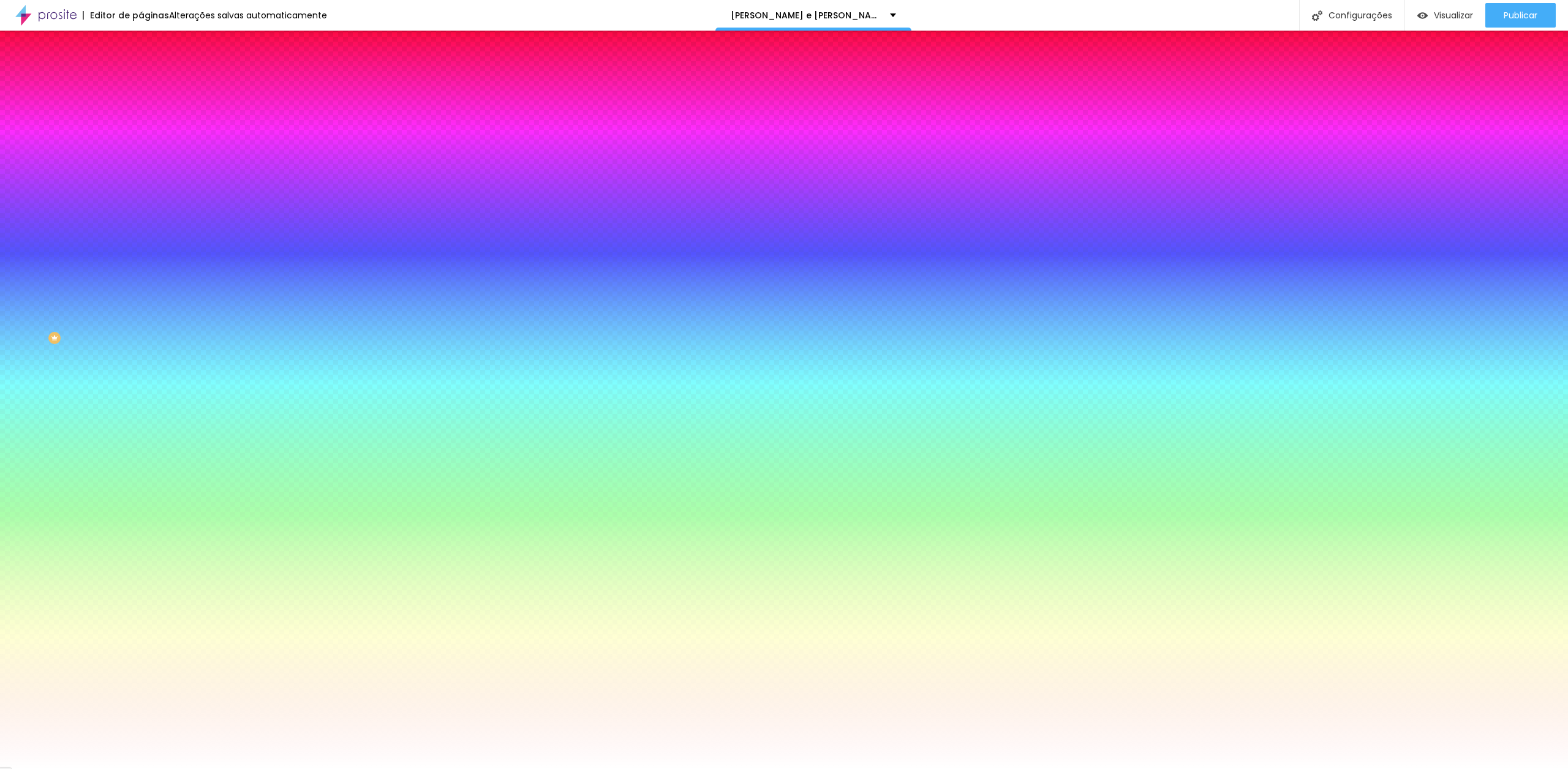
click at [141, 129] on div at bounding box center [211, 129] width 141 height 0
click at [141, 83] on img at bounding box center [147, 89] width 11 height 11
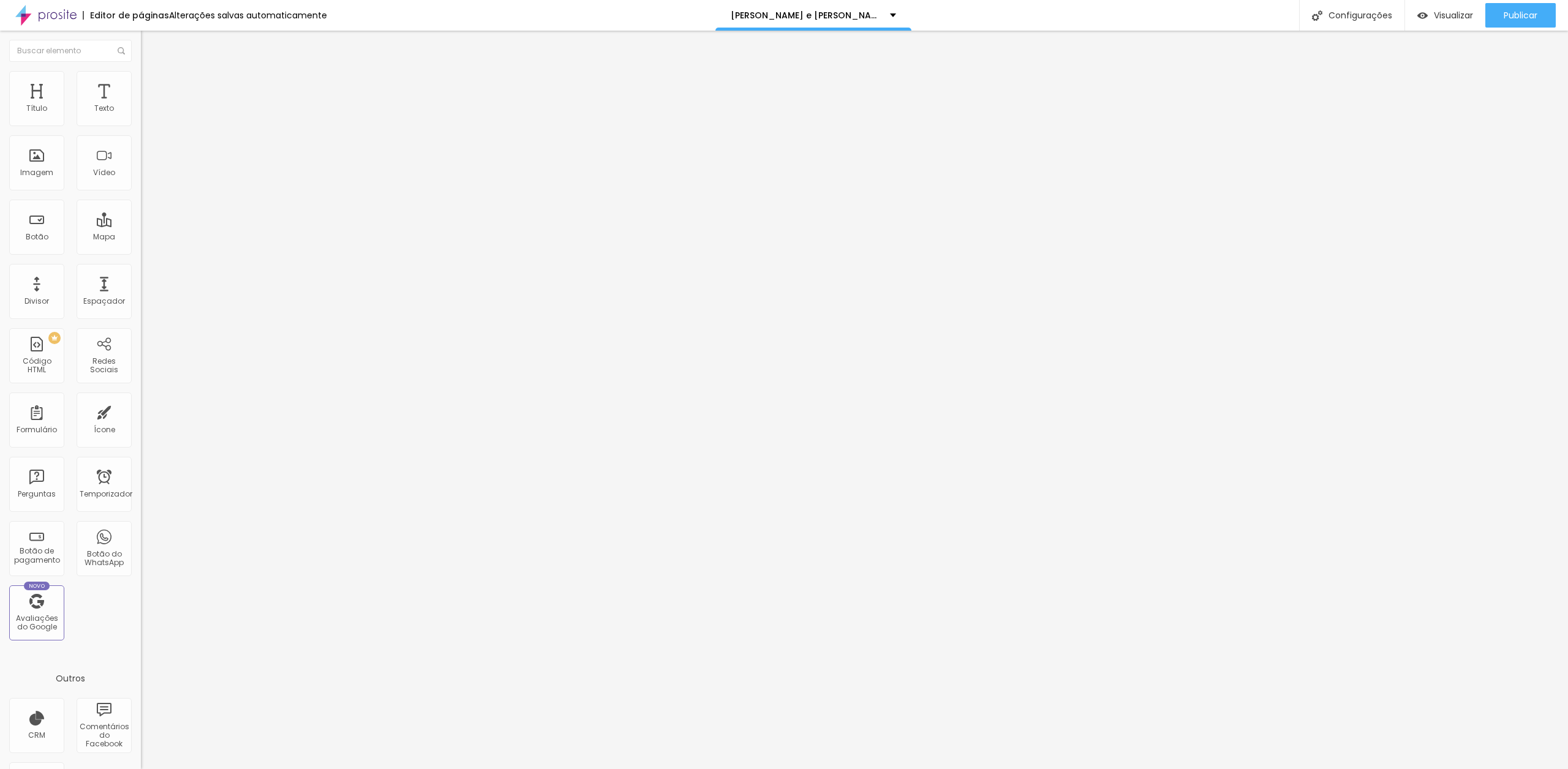
click at [141, 71] on li "Conteúdo" at bounding box center [211, 65] width 141 height 12
click at [141, 189] on font "Normal" at bounding box center [155, 187] width 28 height 10
click at [141, 219] on font "Grande" at bounding box center [156, 214] width 29 height 10
click at [141, 81] on li "Estilo" at bounding box center [211, 77] width 141 height 12
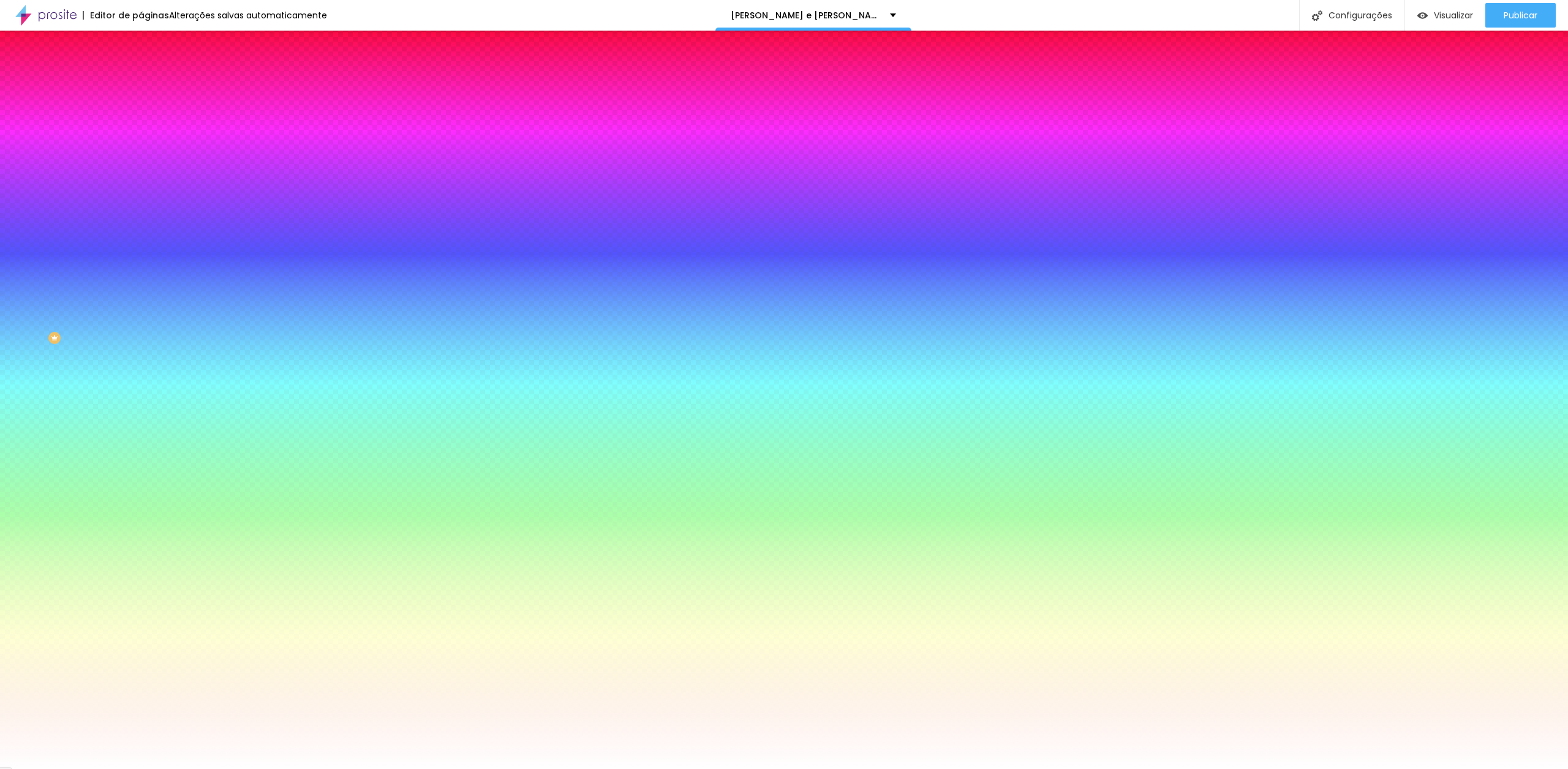
click at [141, 83] on img at bounding box center [147, 89] width 11 height 11
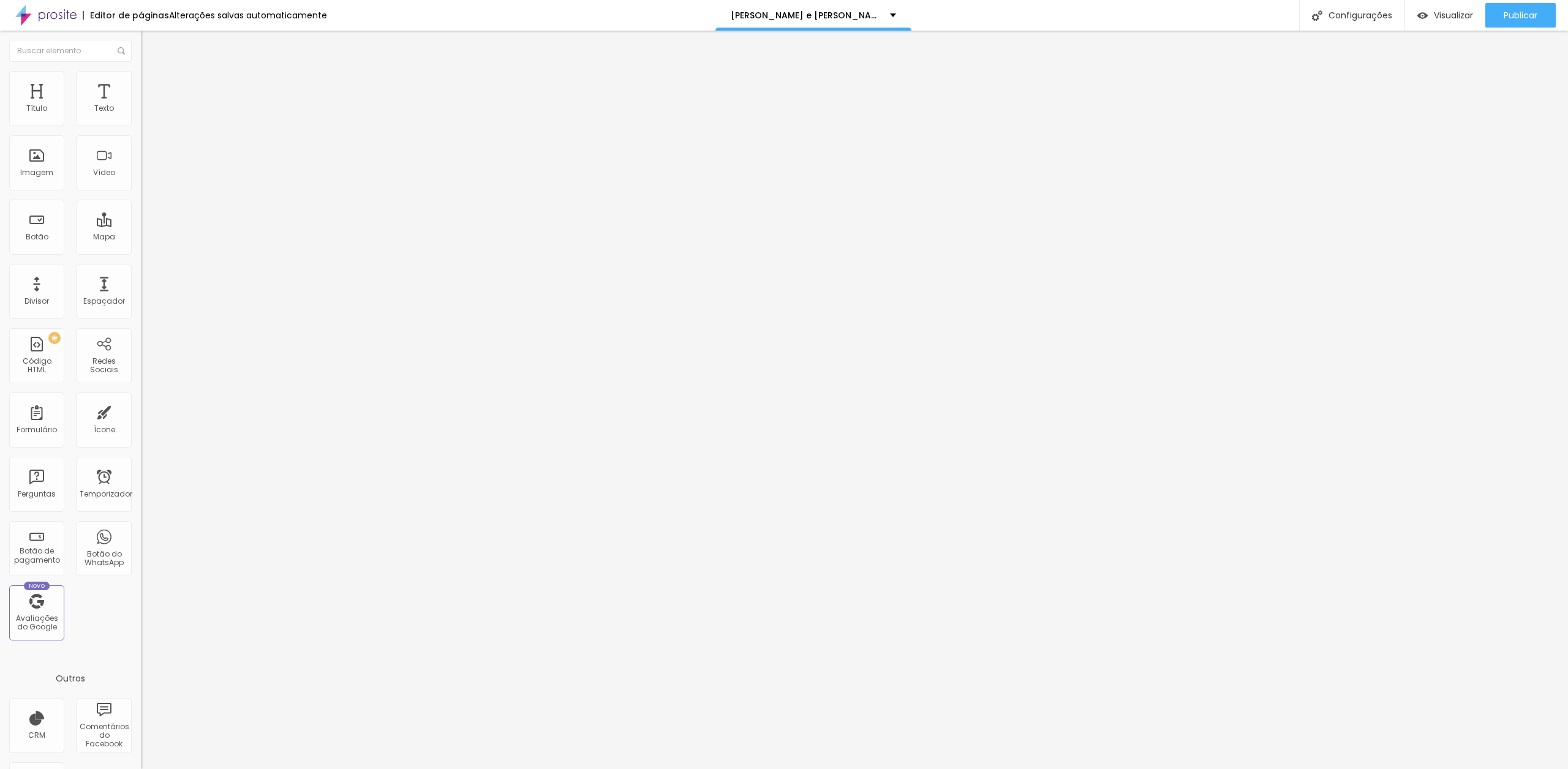
click at [141, 70] on img at bounding box center [147, 65] width 11 height 11
click at [141, 74] on img at bounding box center [147, 77] width 11 height 11
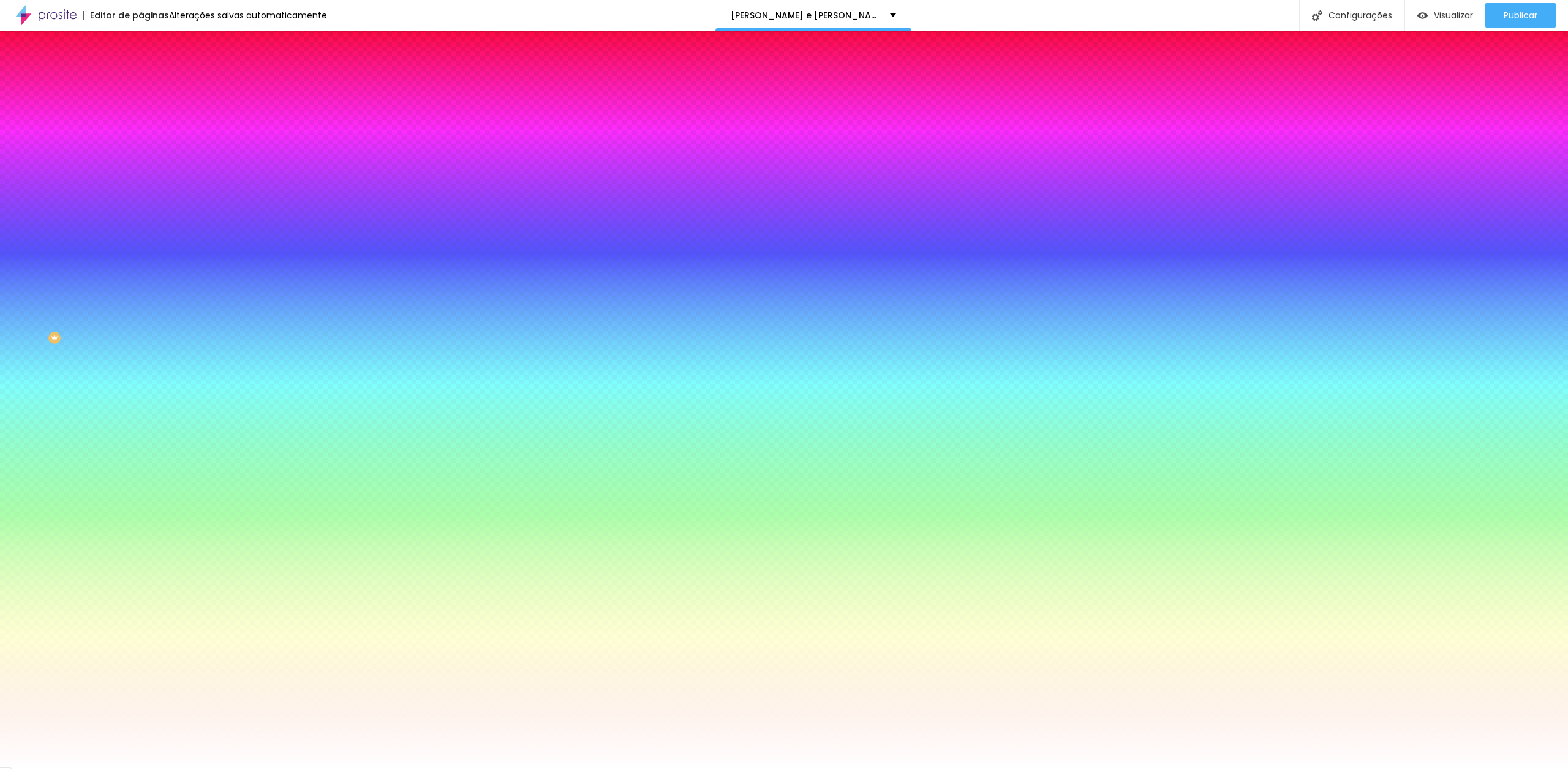
click at [141, 416] on div at bounding box center [211, 416] width 141 height 0
click at [71, 305] on div at bounding box center [784, 384] width 1568 height 769
drag, startPoint x: 59, startPoint y: 310, endPoint x: 117, endPoint y: 360, distance: 76.6
click at [141, 428] on div at bounding box center [211, 428] width 141 height 0
click at [109, 355] on div at bounding box center [784, 384] width 1568 height 769
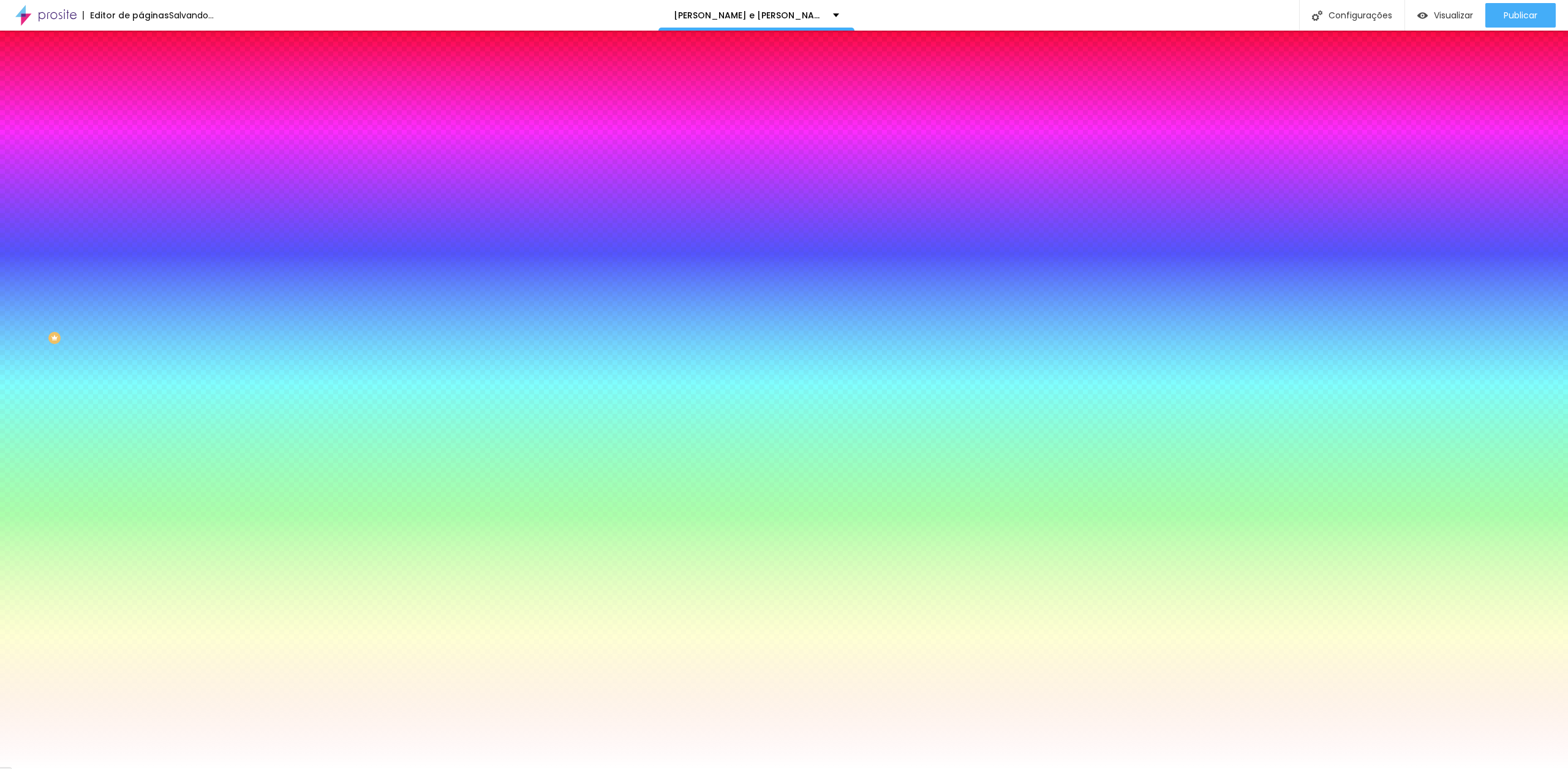
drag, startPoint x: 85, startPoint y: 294, endPoint x: 99, endPoint y: 278, distance: 21.3
click at [141, 428] on div at bounding box center [211, 428] width 141 height 0
type input "#7E7E7E"
drag, startPoint x: 65, startPoint y: 329, endPoint x: 12, endPoint y: 323, distance: 53.3
click at [141, 395] on div "Cor de fundo Voltar ao padrão #7E7E7E Cor do texto Voltar ao padrão #FFFFFF [PE…" at bounding box center [211, 445] width 141 height 101
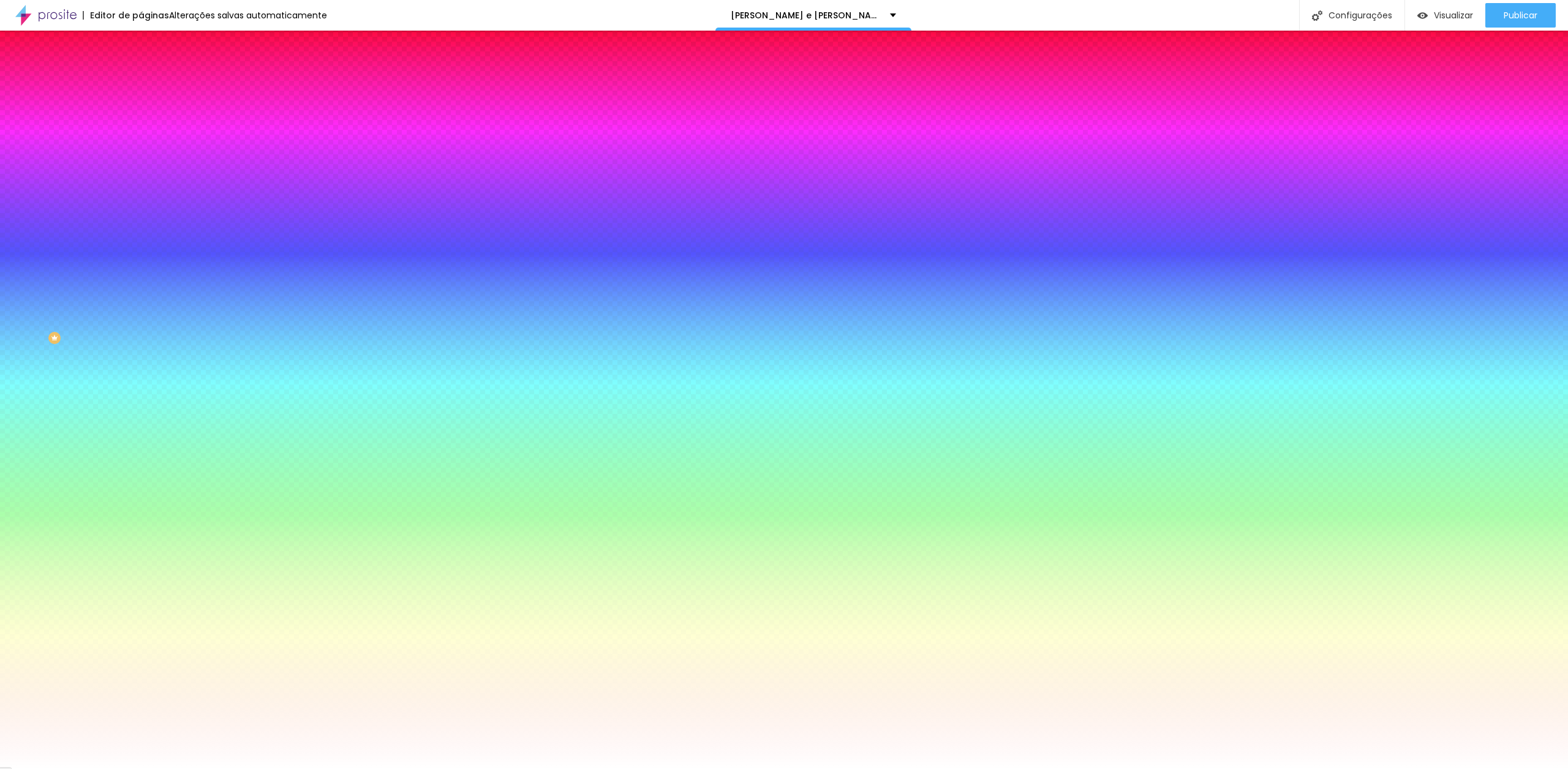
click at [152, 73] on font "Conteúdo" at bounding box center [171, 67] width 38 height 10
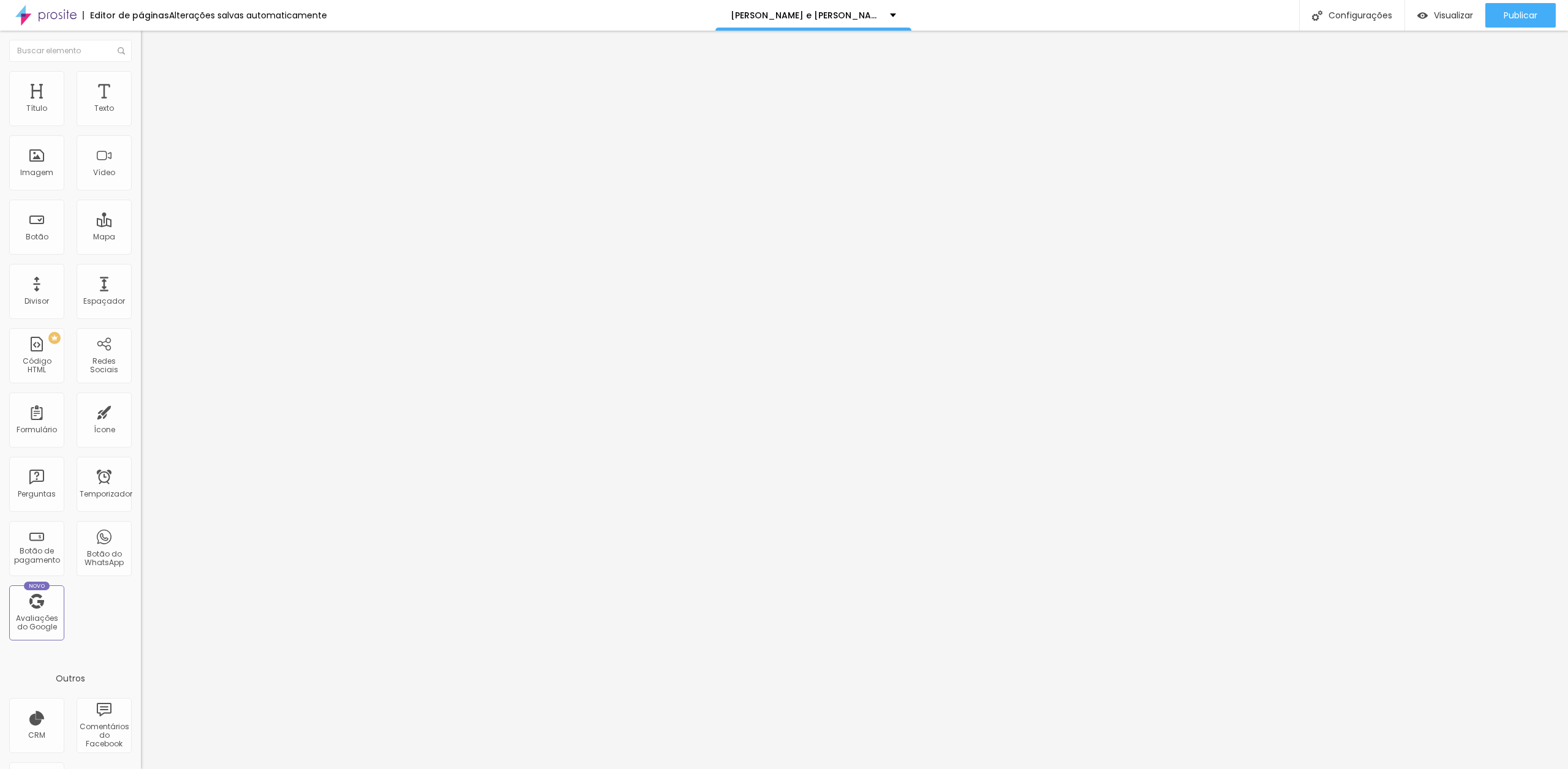
click at [141, 252] on input "https://" at bounding box center [215, 246] width 147 height 12
paste input "[DOMAIN_NAME][URL]"
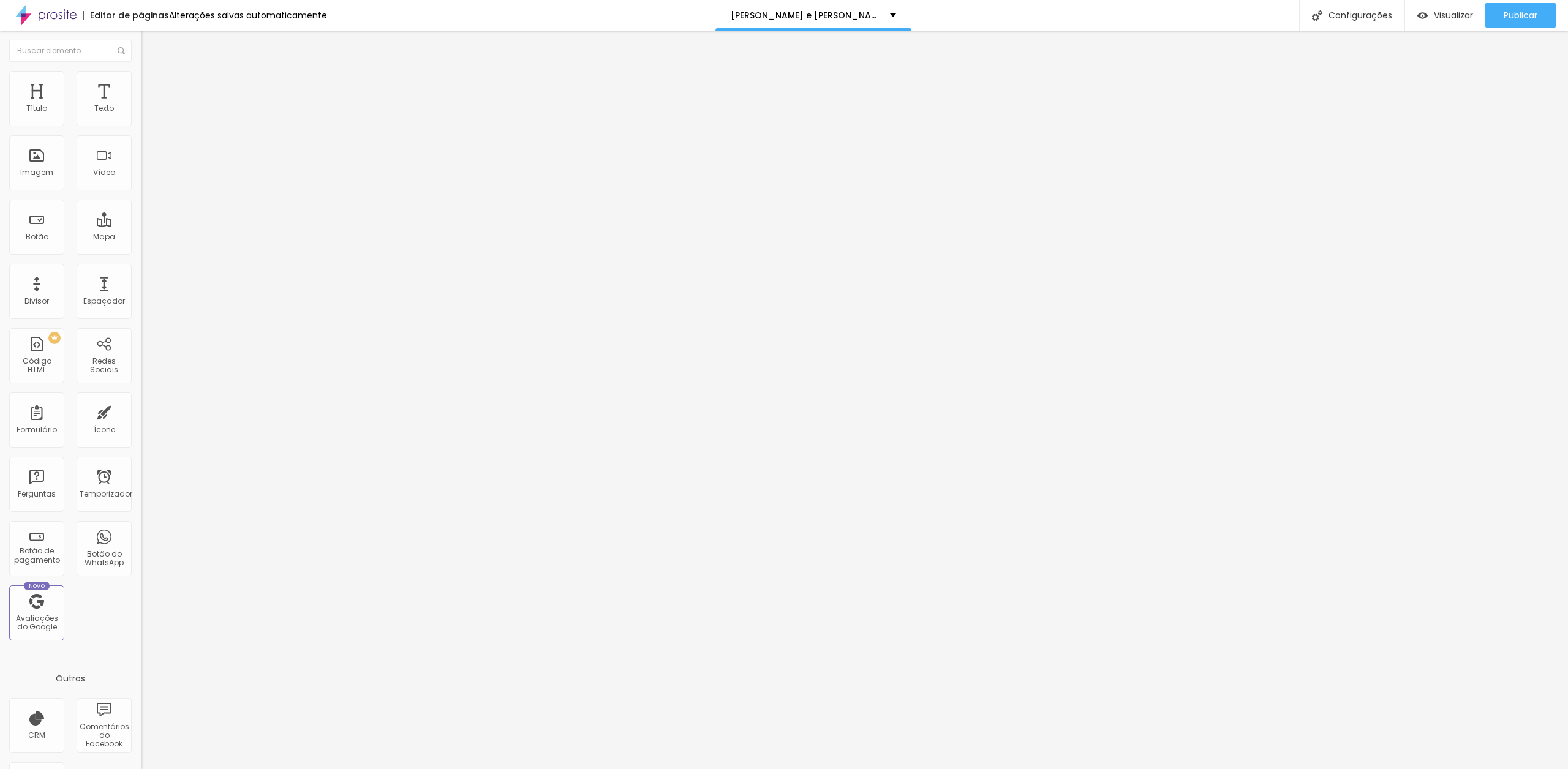
scroll to position [0, 50]
type input "[URL][DOMAIN_NAME]"
click at [1513, 14] on font "Publicar" at bounding box center [1521, 15] width 34 height 12
click at [1448, 12] on font "Visualizar" at bounding box center [1442, 15] width 39 height 12
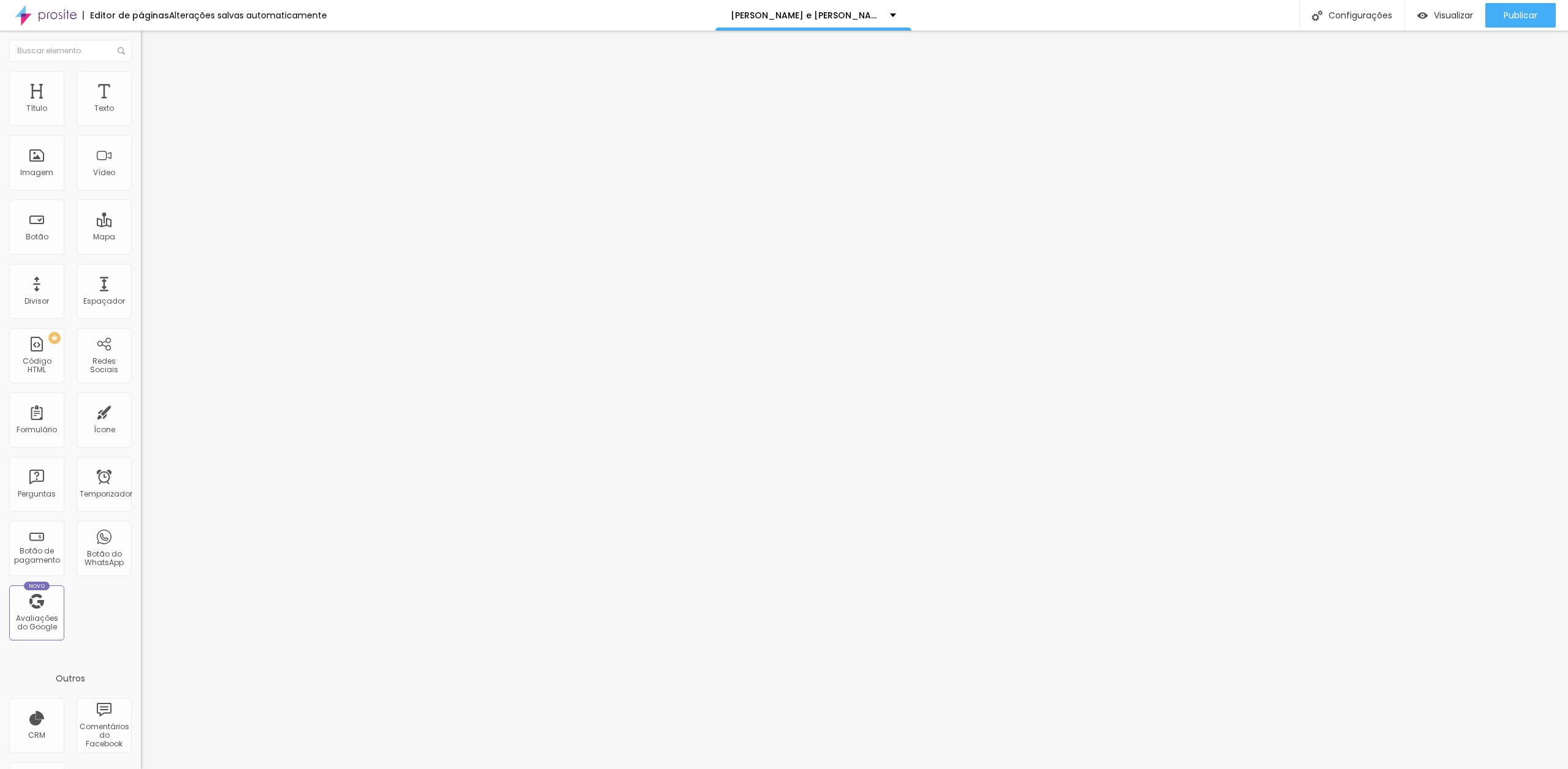
click at [141, 77] on li "Avançado" at bounding box center [211, 77] width 141 height 12
click at [141, 71] on li "Estilo" at bounding box center [211, 65] width 141 height 12
click at [150, 44] on img "button" at bounding box center [155, 45] width 10 height 10
click at [150, 48] on img "button" at bounding box center [155, 45] width 10 height 10
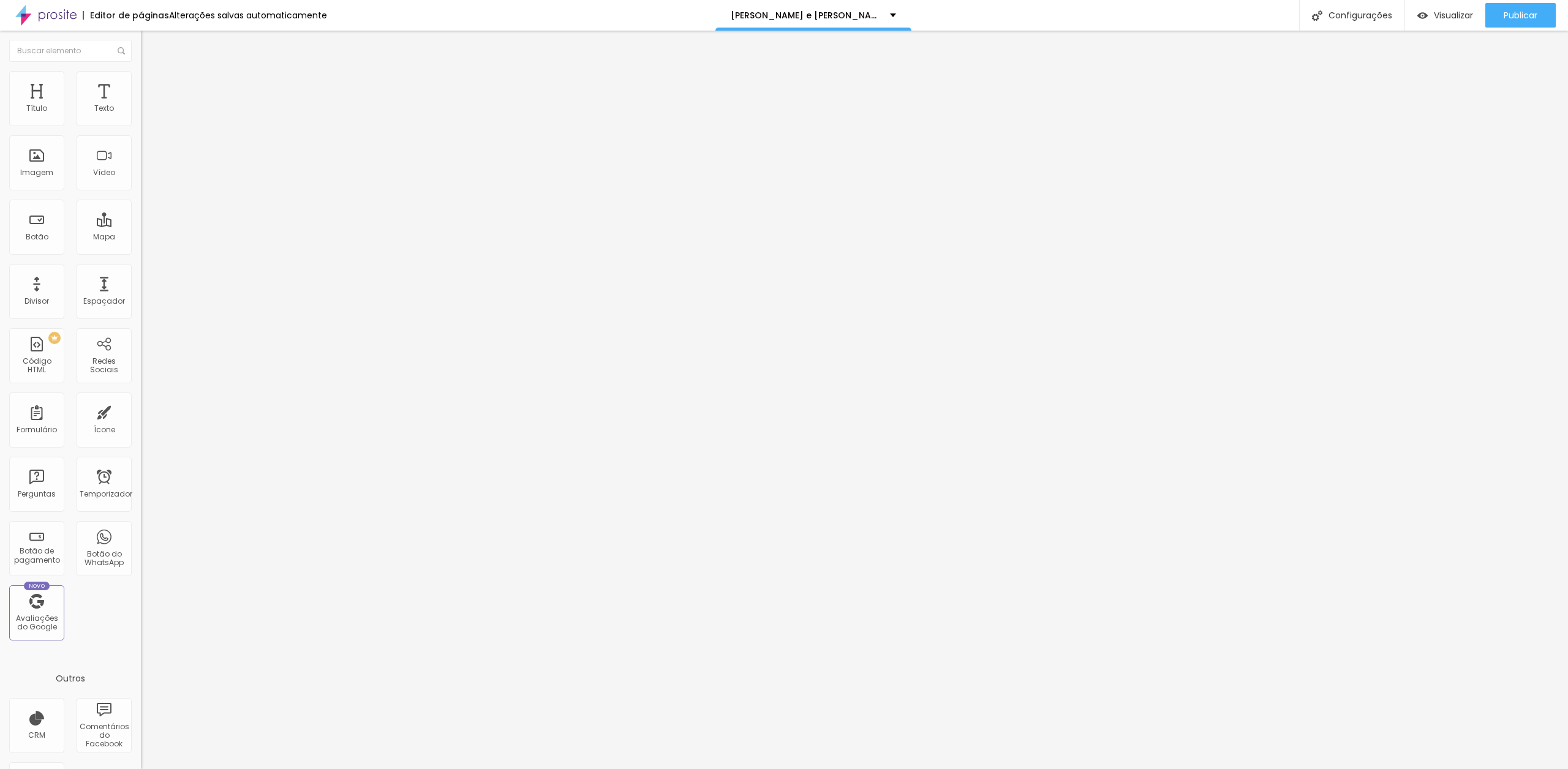
click at [150, 45] on img "button" at bounding box center [155, 45] width 10 height 10
click at [37, 288] on div "Divisor" at bounding box center [37, 291] width 55 height 55
click at [97, 547] on div "Botão do WhatsApp" at bounding box center [104, 548] width 55 height 55
click at [141, 115] on input "text" at bounding box center [215, 108] width 147 height 12
type input "[PHONE_NUMBER]"
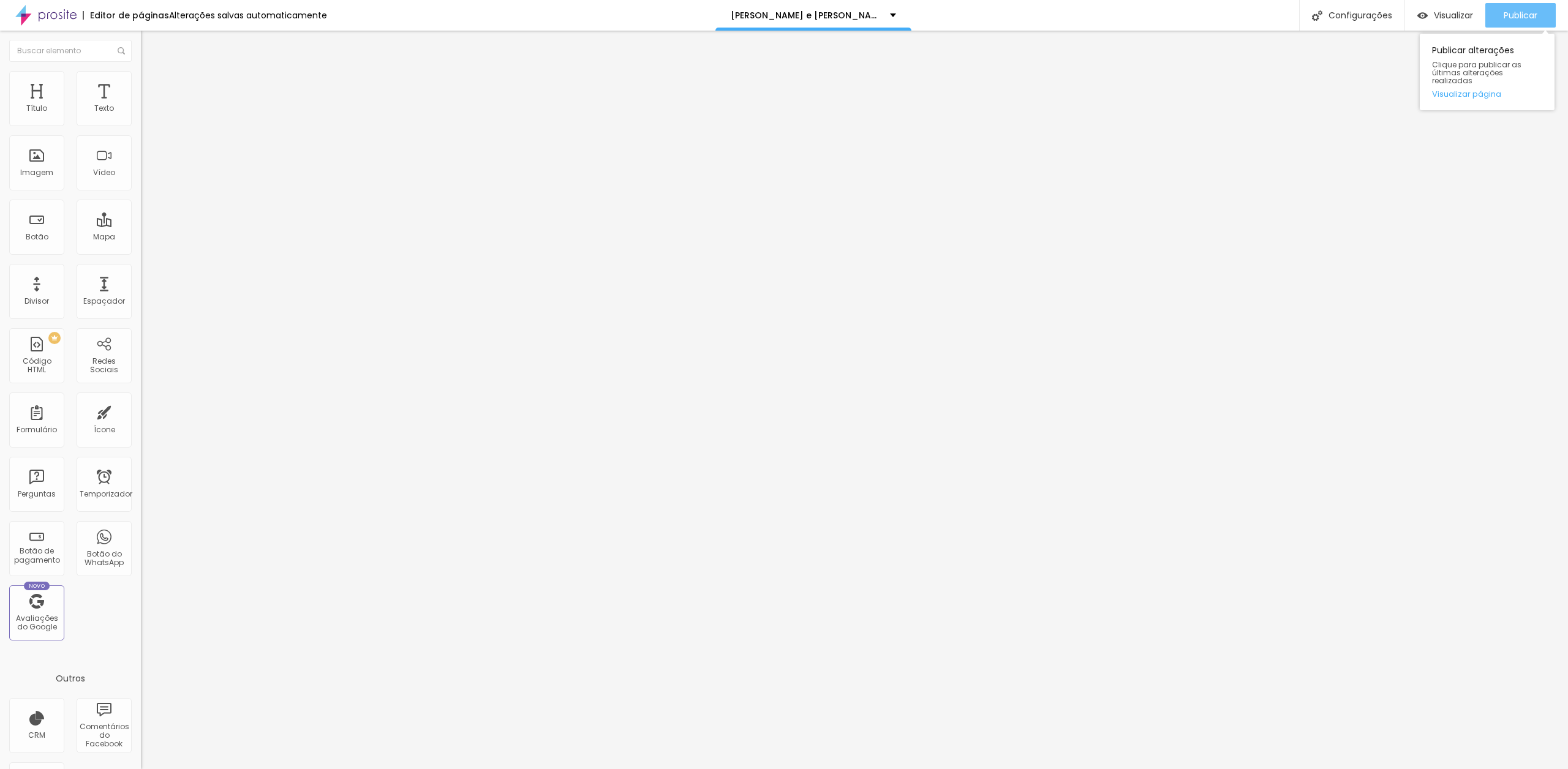
click at [1504, 8] on div "Publicar" at bounding box center [1521, 15] width 34 height 25
click at [1449, 10] on font "Visualizar" at bounding box center [1453, 15] width 39 height 12
click at [1436, 10] on font "Visualizar" at bounding box center [1453, 15] width 39 height 12
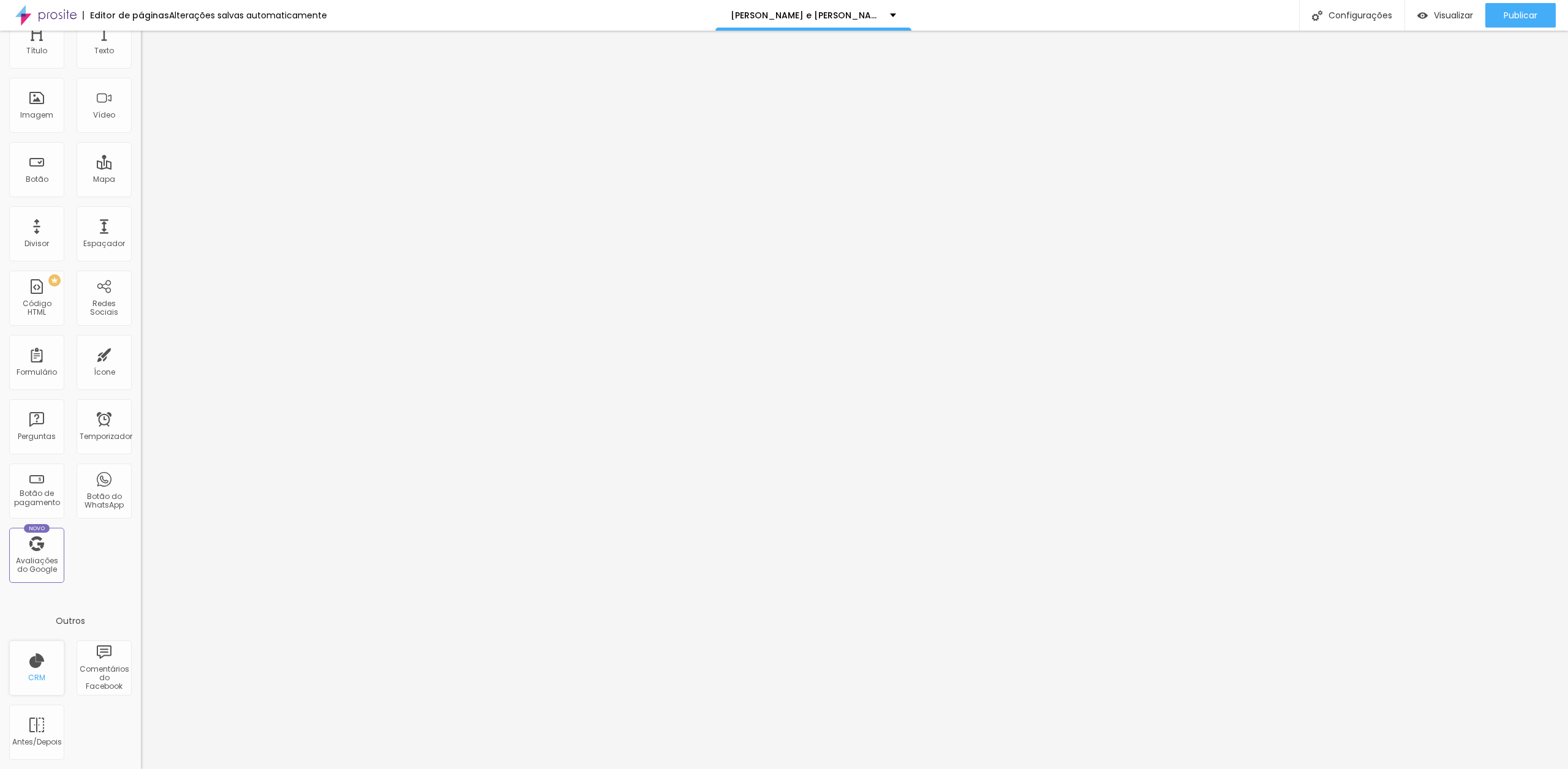
click at [38, 683] on div "CRM" at bounding box center [37, 668] width 55 height 55
click at [44, 680] on font "CRM" at bounding box center [36, 677] width 17 height 10
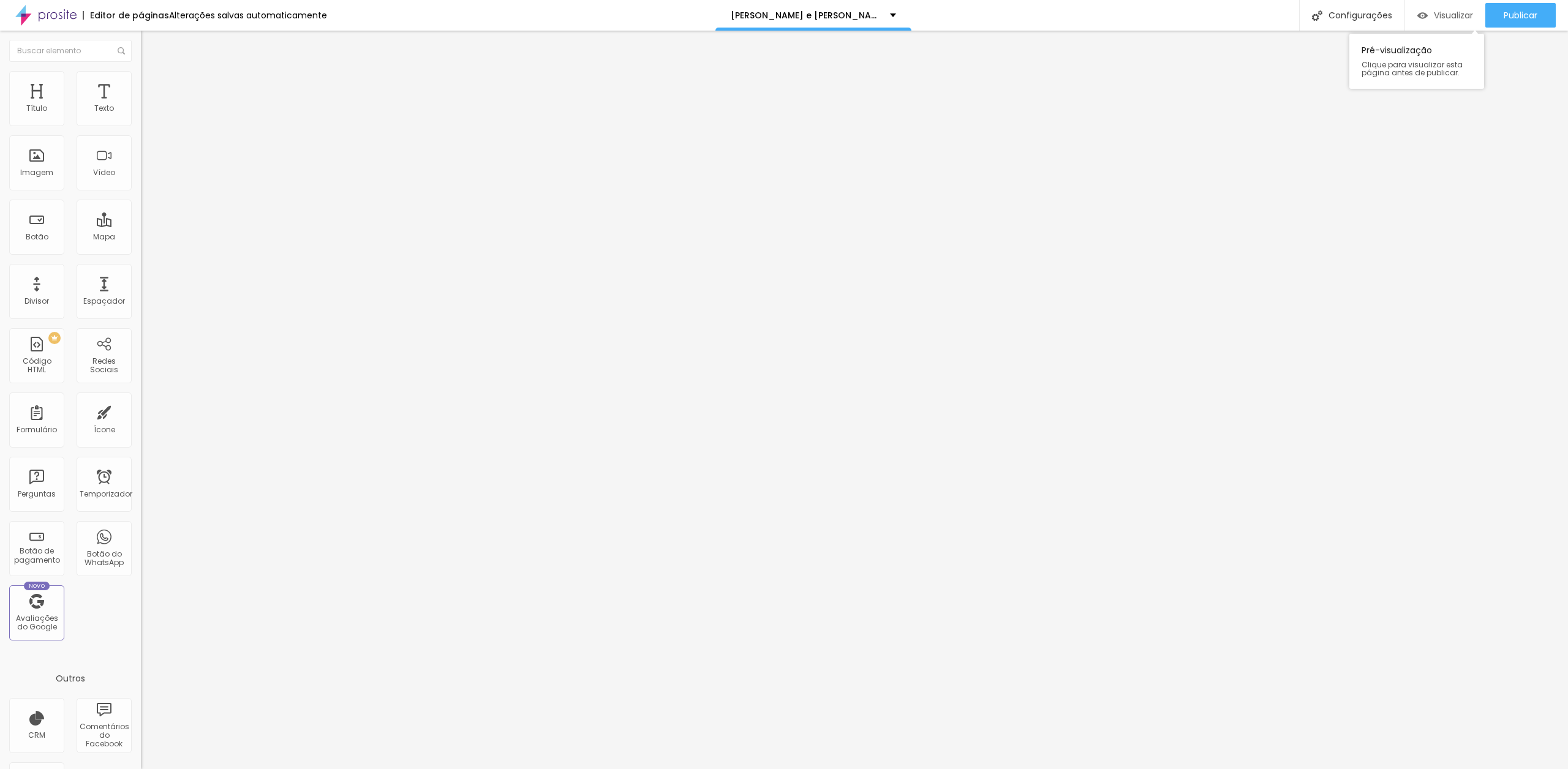
click at [1444, 17] on font "Visualizar" at bounding box center [1453, 15] width 39 height 12
click at [150, 44] on img "button" at bounding box center [155, 45] width 10 height 10
click at [39, 237] on font "Botão" at bounding box center [37, 236] width 22 height 10
click at [141, 115] on input "Click me" at bounding box center [215, 108] width 147 height 12
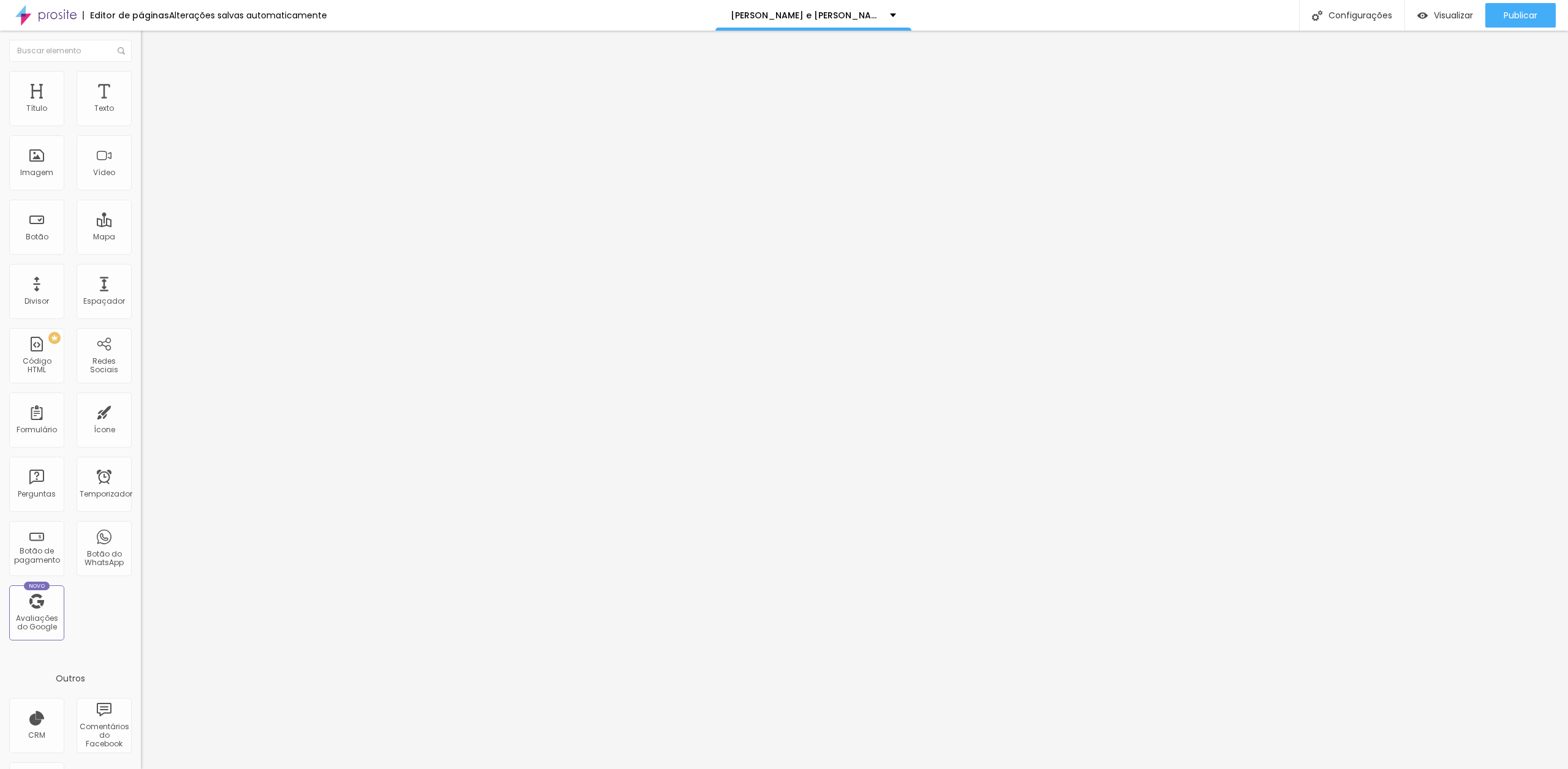
click at [141, 115] on input "Click me" at bounding box center [215, 108] width 147 height 12
type input "SITE OFICIAL"
click at [141, 252] on input "https://" at bounding box center [215, 246] width 147 height 12
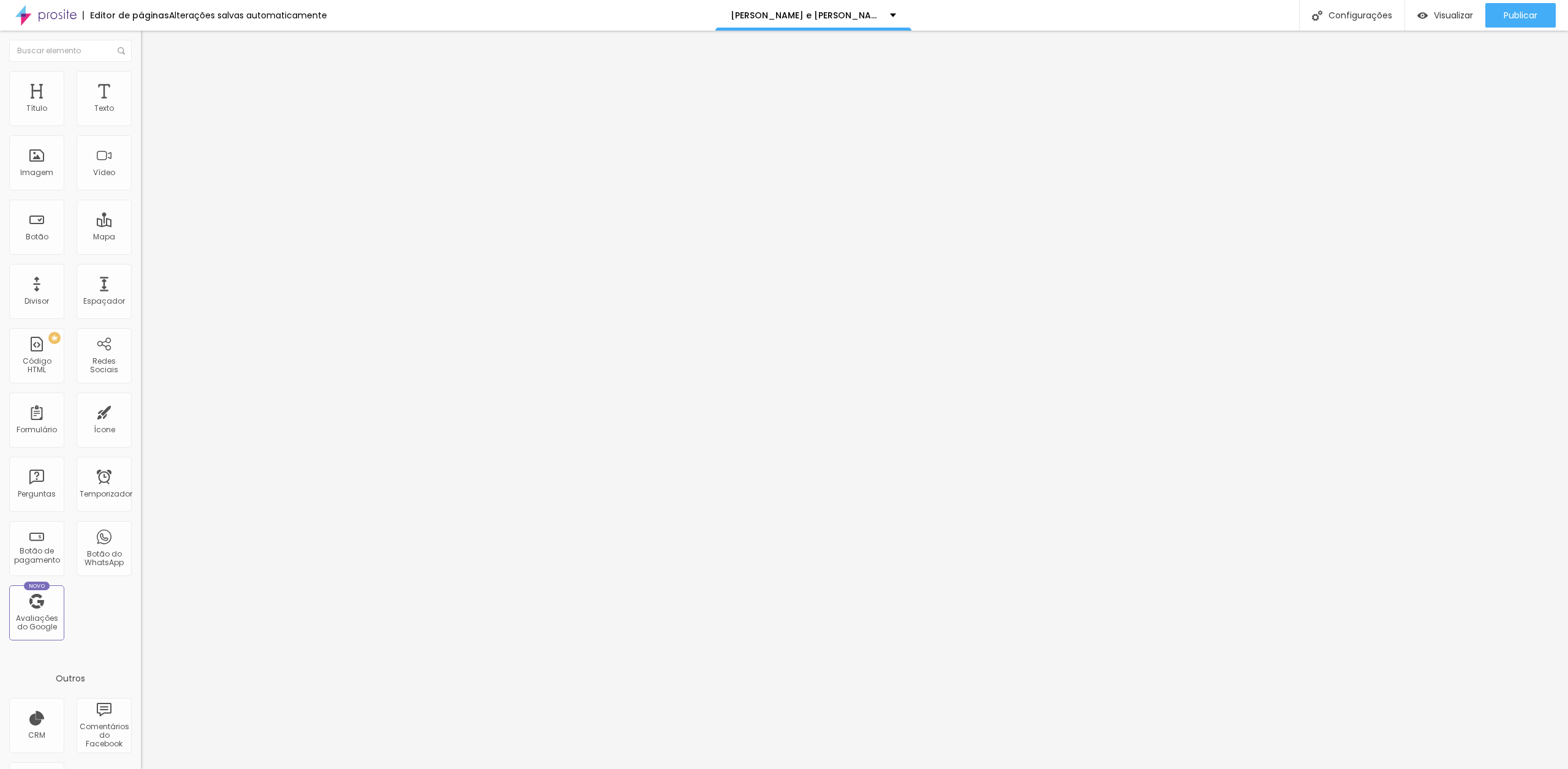
click at [141, 252] on input "https://" at bounding box center [215, 246] width 147 height 12
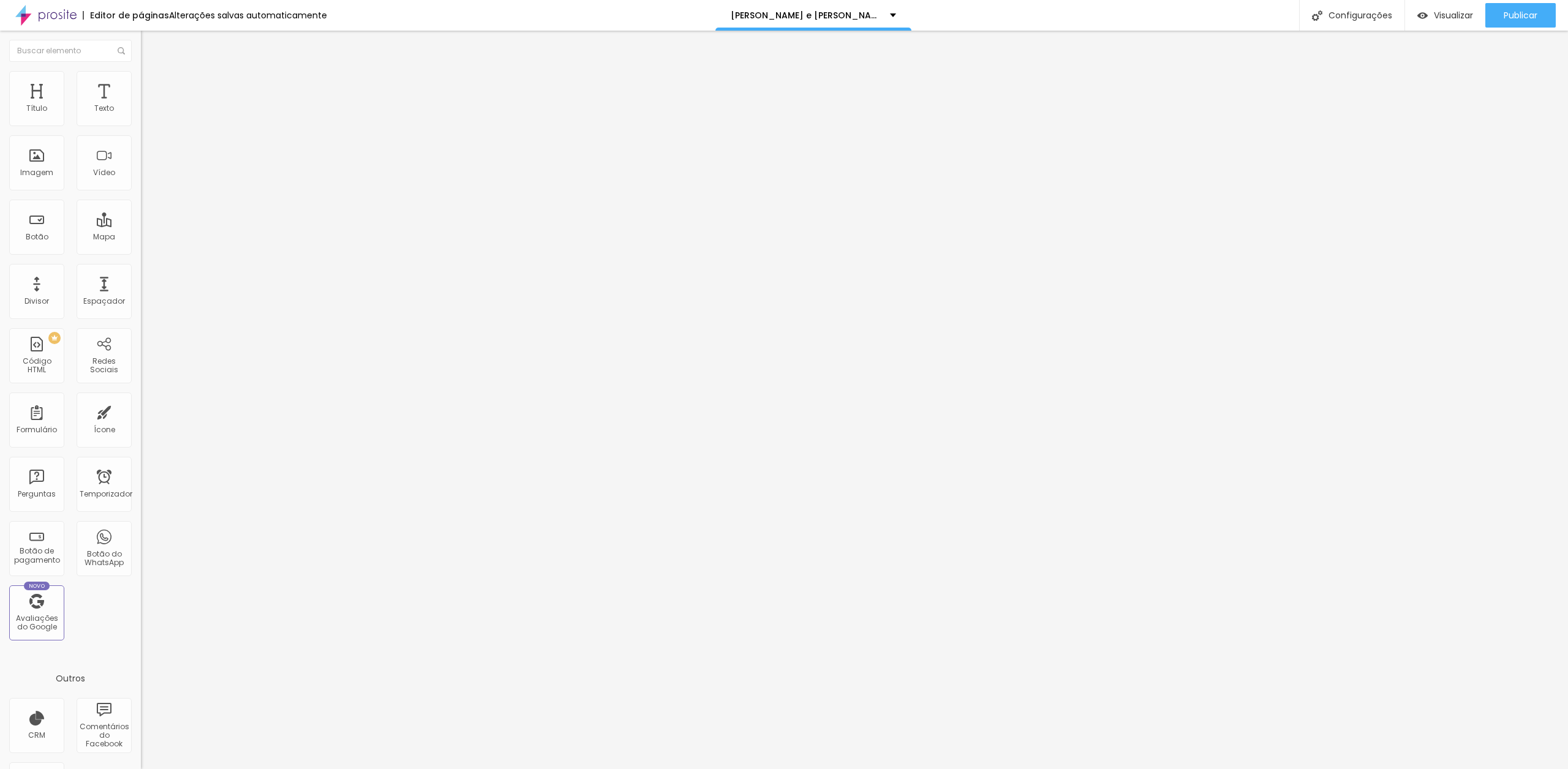
paste input "[DOMAIN_NAME][URL]"
type input "[URL][DOMAIN_NAME]"
click at [1511, 13] on font "Publicar" at bounding box center [1521, 15] width 34 height 12
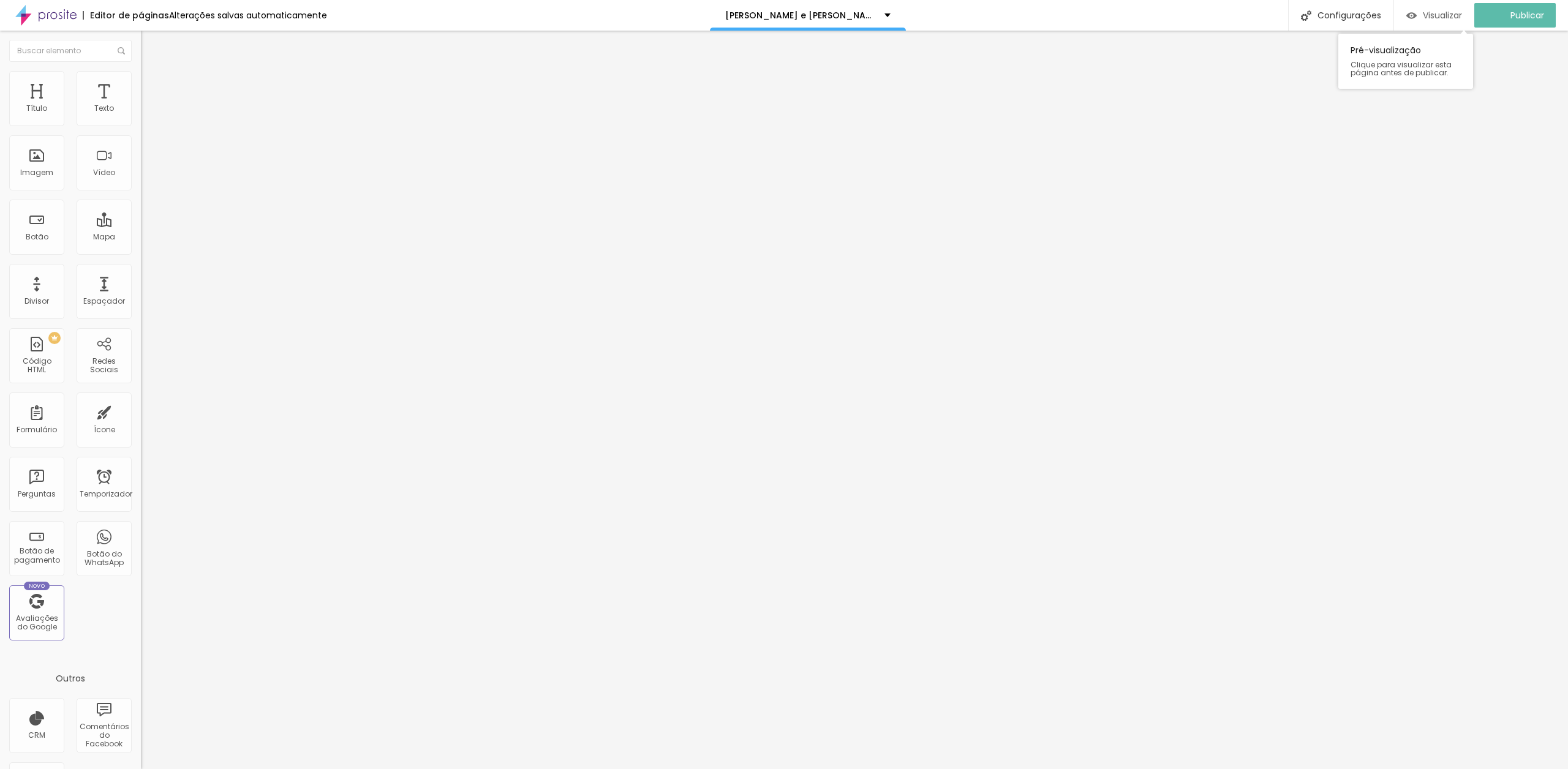
click at [1451, 18] on font "Visualizar" at bounding box center [1442, 15] width 39 height 12
click at [1520, 10] on font "Publicar" at bounding box center [1521, 15] width 34 height 12
click at [1451, 20] on font "Visualizar" at bounding box center [1453, 15] width 39 height 12
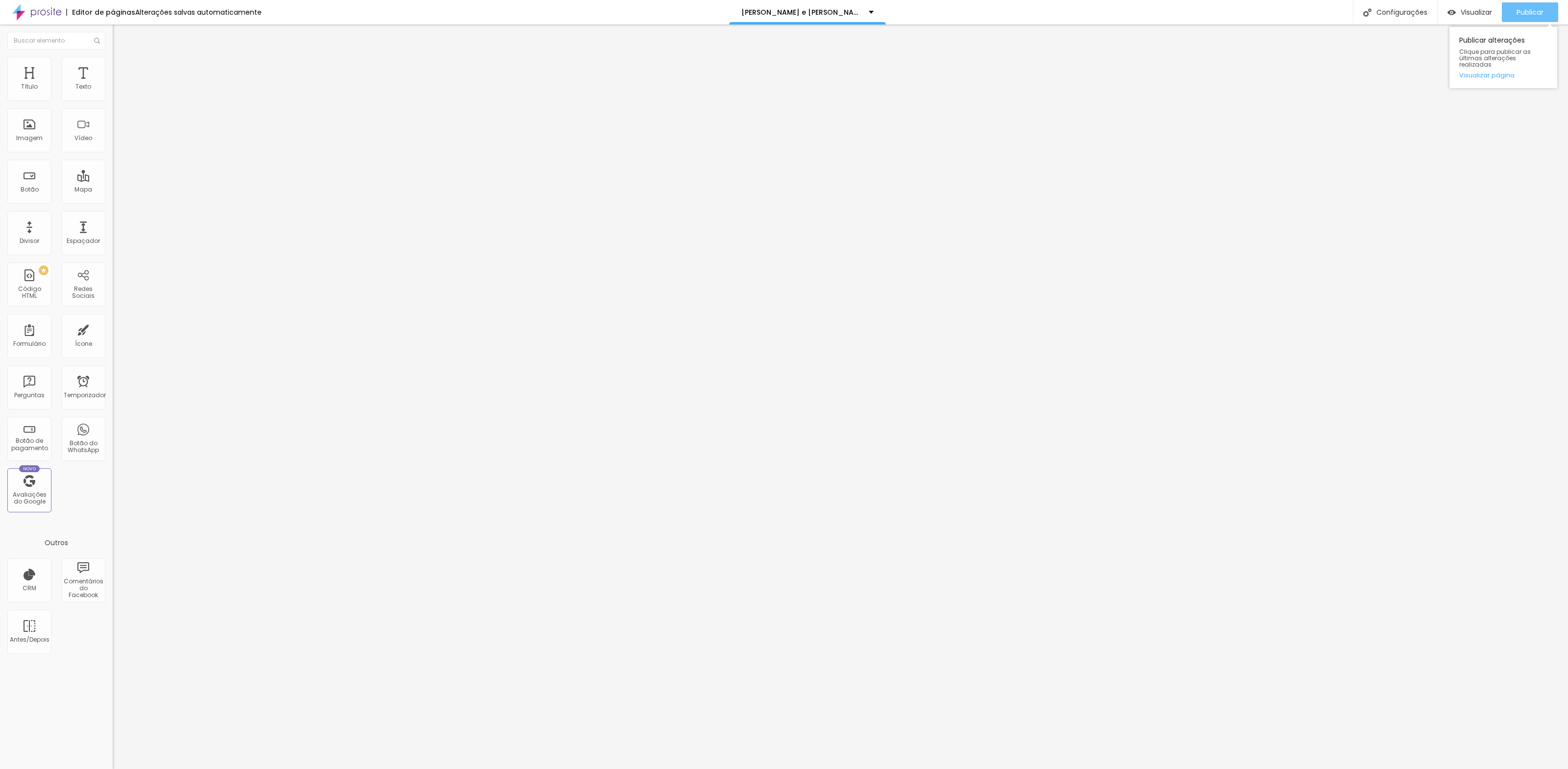
click at [1254, 13] on font "Publicar" at bounding box center [1530, 12] width 27 height 10
click at [1254, 9] on font "Visualizar" at bounding box center [1467, 12] width 31 height 10
